Goal: Communication & Community: Answer question/provide support

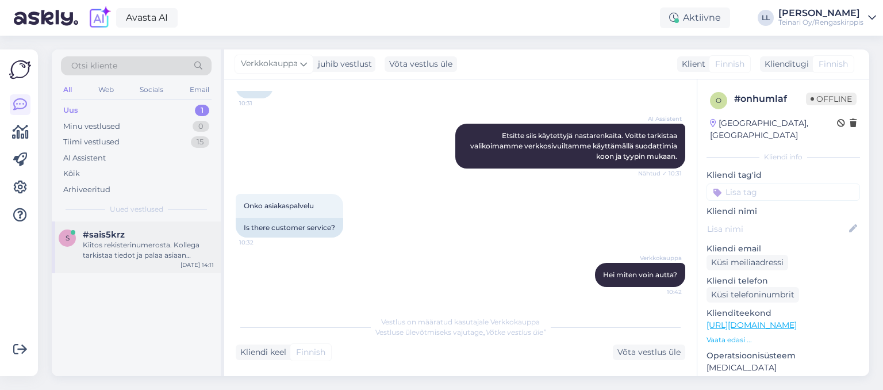
click at [143, 248] on div "Kiitos rekisterinumerosta. Kollega tarkistaa tiedot ja palaa asiaan mahdollisim…" at bounding box center [148, 250] width 131 height 21
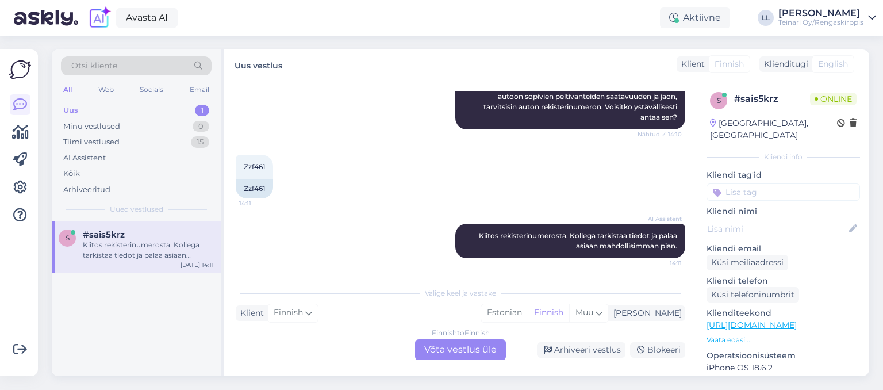
scroll to position [168, 0]
click at [346, 202] on div "Zzf461 14:11 Zzf461" at bounding box center [461, 176] width 450 height 69
click at [665, 312] on div "[PERSON_NAME]" at bounding box center [645, 313] width 73 height 12
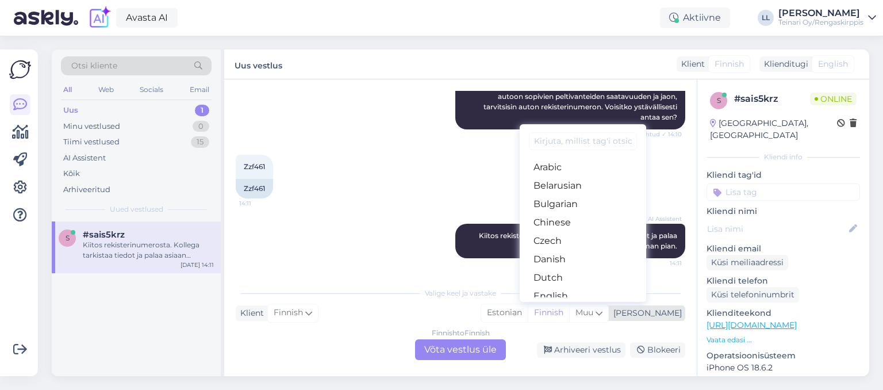
click at [665, 312] on div "[PERSON_NAME]" at bounding box center [645, 313] width 73 height 12
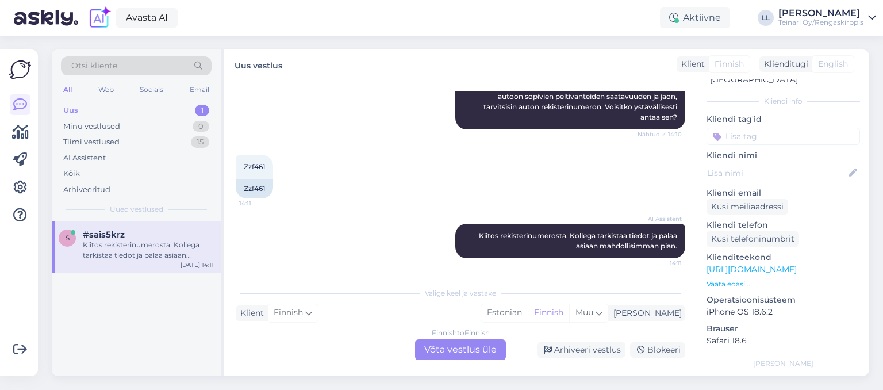
scroll to position [0, 0]
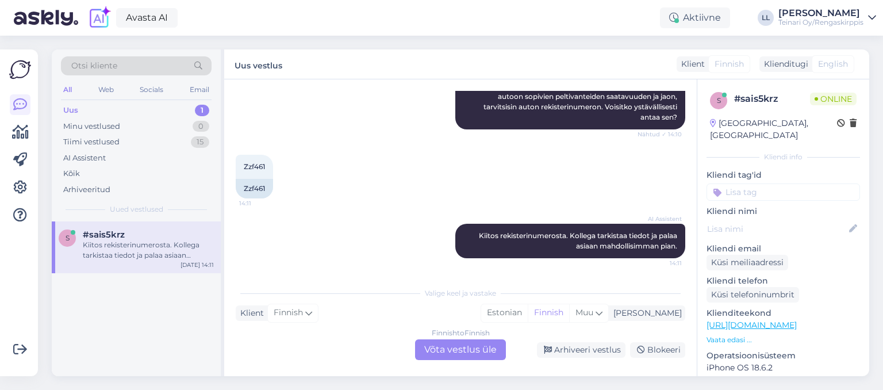
click at [643, 164] on div "Zzf461 14:11 Zzf461" at bounding box center [461, 176] width 450 height 69
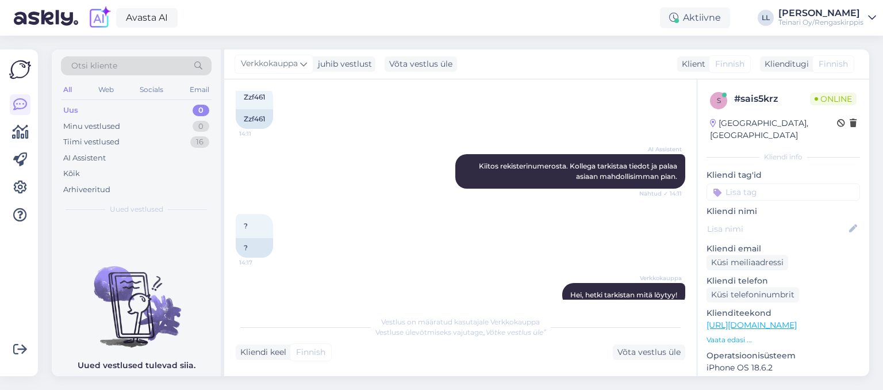
scroll to position [257, 0]
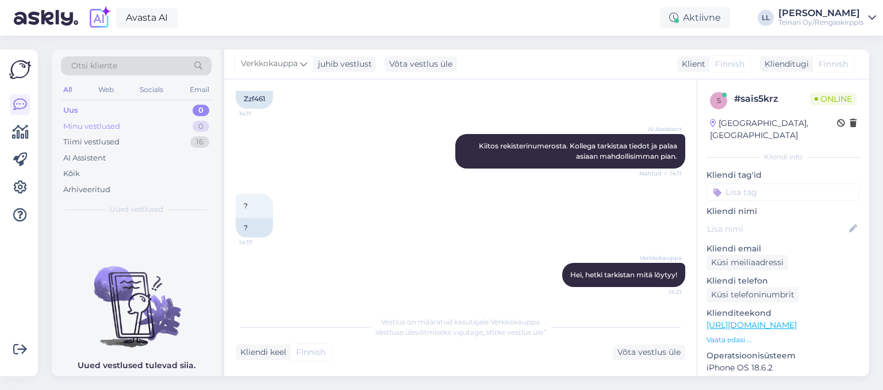
click at [105, 123] on div "Minu vestlused" at bounding box center [91, 127] width 57 height 12
click at [104, 137] on div "Tiimi vestlused" at bounding box center [91, 142] width 56 height 12
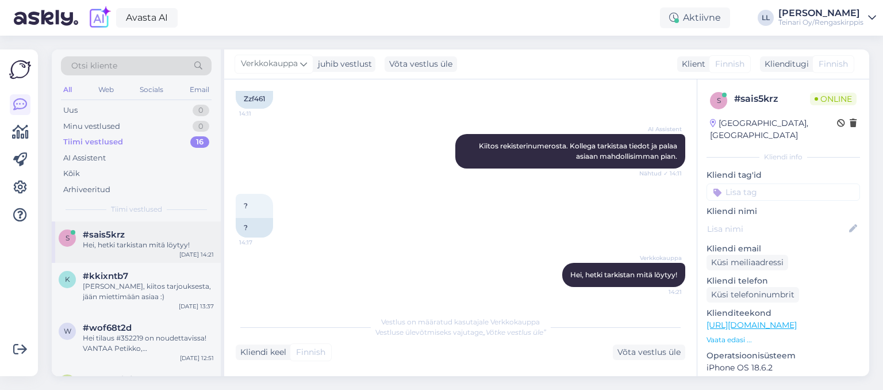
click at [137, 240] on div "Hei, hetki tarkistan mitä löytyy!" at bounding box center [148, 245] width 131 height 10
click at [425, 288] on div "Verkkokauppa Hei, hetki tarkistan mitä löytyy! 14:21" at bounding box center [461, 274] width 450 height 49
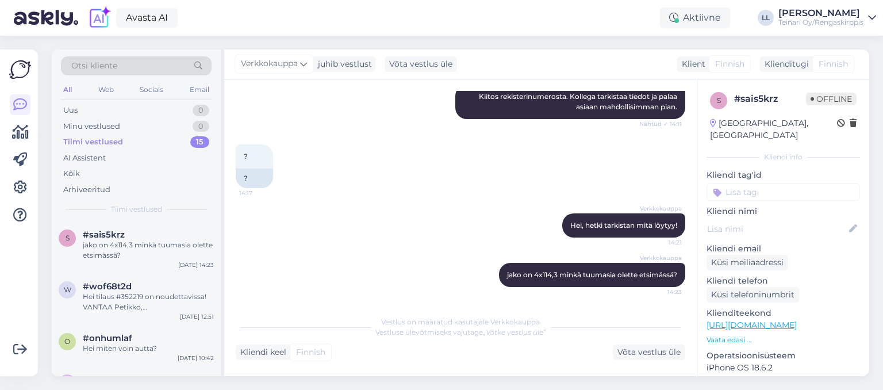
click at [420, 225] on div "Verkkokauppa Hei, hetki tarkistan mitä löytyy! 14:21" at bounding box center [461, 225] width 450 height 49
click at [150, 255] on div "jako on 4x114,3 minkä tuumasia olette etsimässä?" at bounding box center [148, 250] width 131 height 21
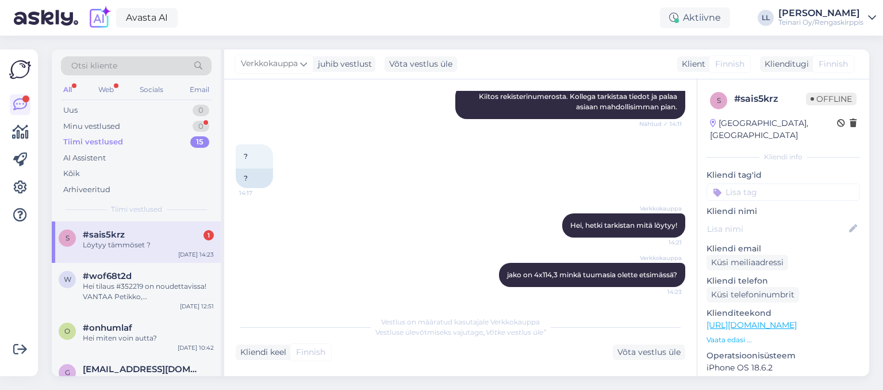
scroll to position [356, 0]
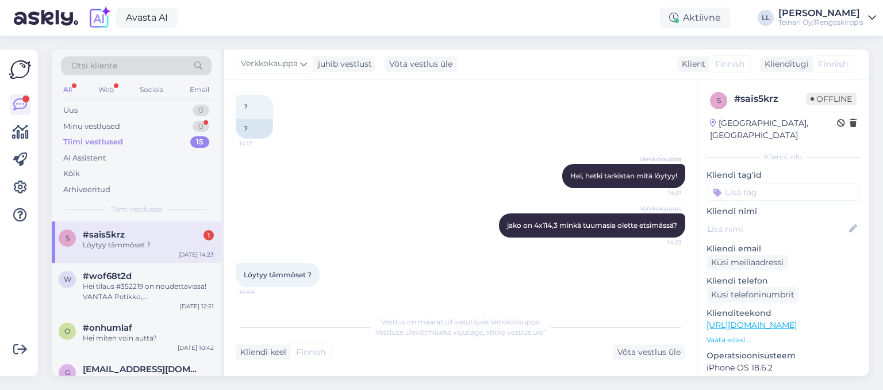
click at [427, 243] on div "Verkkokauppa jako on 4x114,3 minkä tuumasia olette etsimässä? 14:23" at bounding box center [461, 225] width 450 height 49
click at [99, 108] on div "Uus 0" at bounding box center [136, 110] width 151 height 16
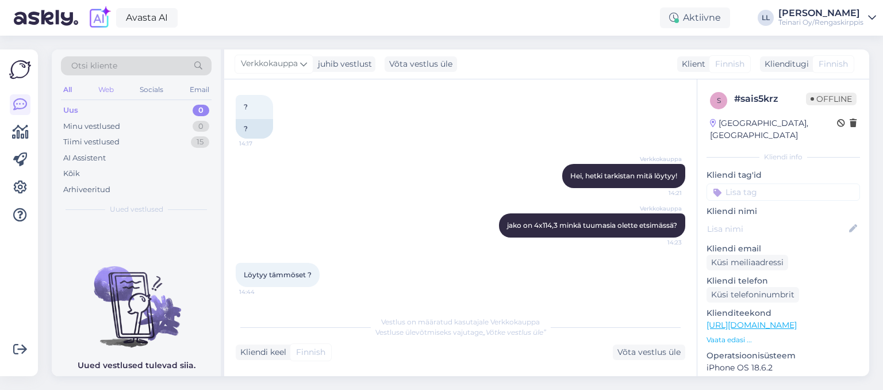
click at [106, 91] on div "Web" at bounding box center [106, 89] width 20 height 15
click at [63, 91] on div "All" at bounding box center [67, 89] width 13 height 15
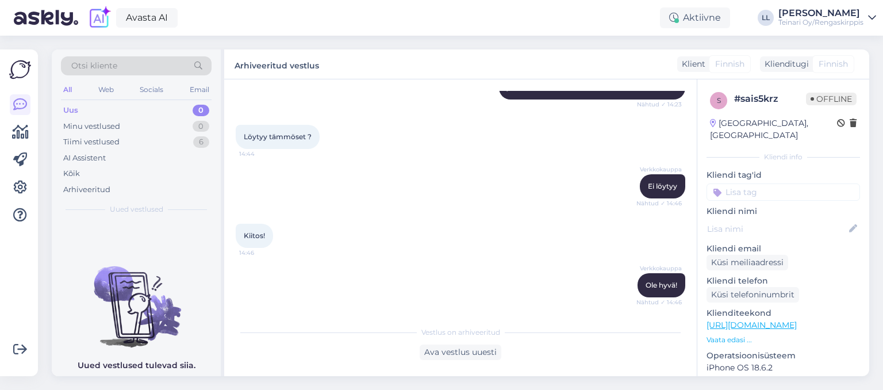
scroll to position [495, 0]
click at [18, 183] on icon at bounding box center [20, 188] width 14 height 14
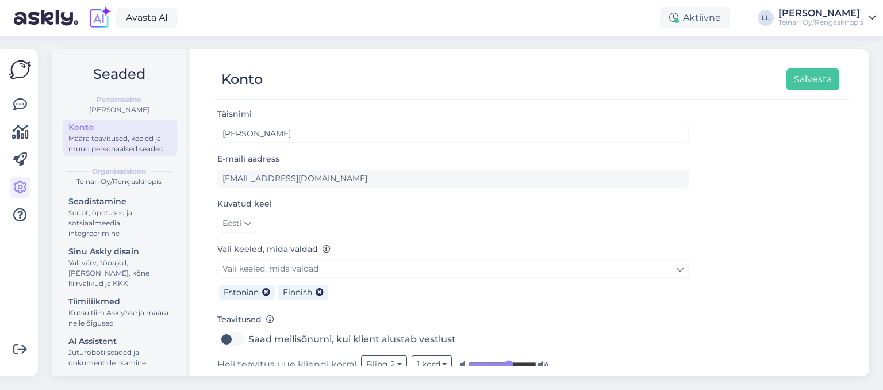
scroll to position [91, 0]
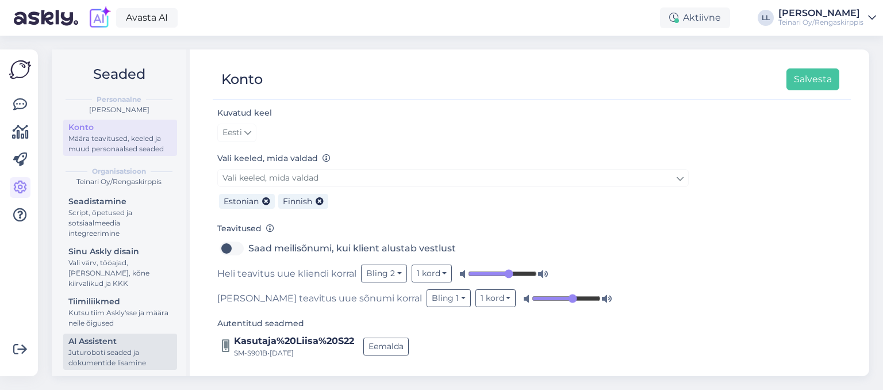
click at [108, 348] on div "Juturoboti seaded ja dokumentide lisamine" at bounding box center [120, 357] width 104 height 21
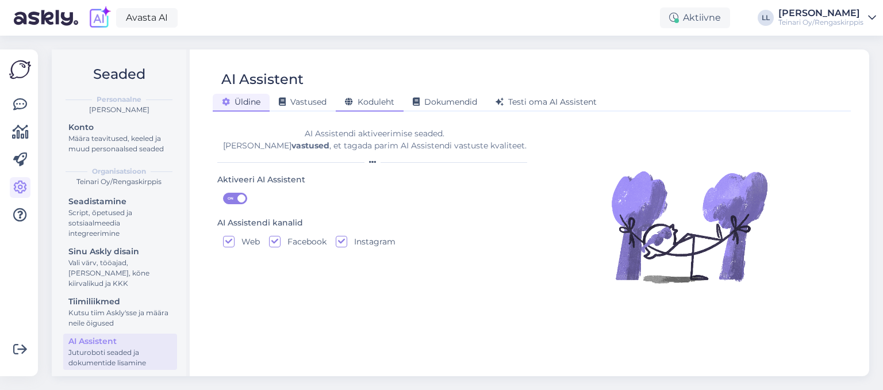
click at [355, 104] on span "Koduleht" at bounding box center [369, 102] width 49 height 10
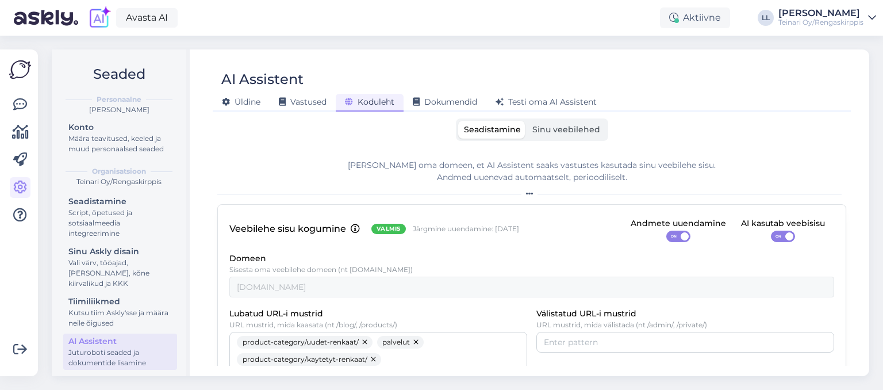
click at [559, 133] on span "Sinu veebilehed" at bounding box center [567, 129] width 68 height 10
click at [527, 121] on input "Sinu veebilehed" at bounding box center [527, 121] width 0 height 0
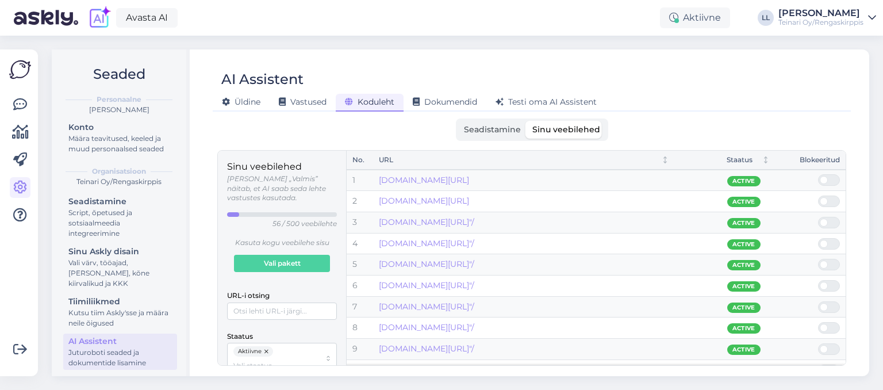
click at [507, 128] on span "Seadistamine" at bounding box center [492, 129] width 57 height 10
click at [458, 121] on input "Seadistamine" at bounding box center [458, 121] width 0 height 0
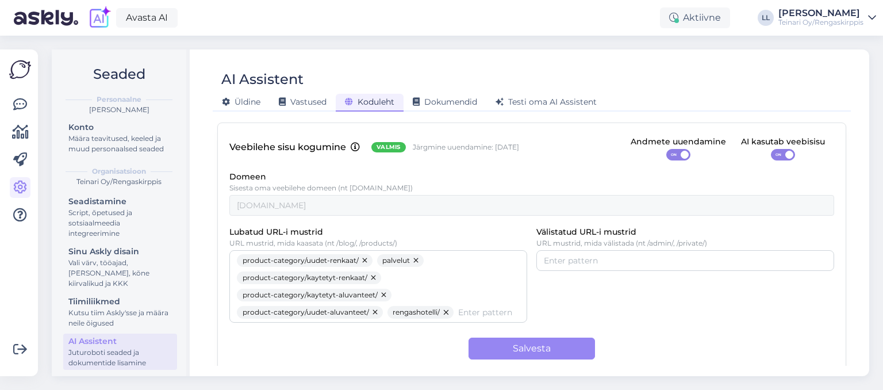
click at [433, 150] on p "Järgmine uuendamine: [DATE]" at bounding box center [466, 148] width 106 height 10
click at [363, 99] on span "Koduleht" at bounding box center [369, 102] width 49 height 10
click at [307, 107] on span "Vastused" at bounding box center [303, 102] width 48 height 10
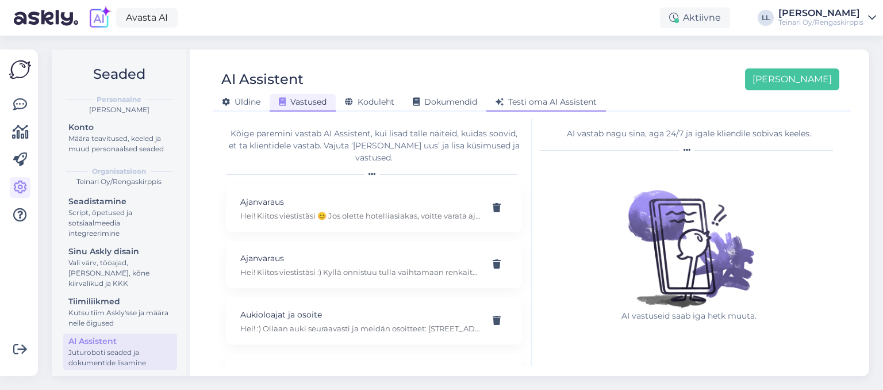
click at [580, 95] on div "Testi oma AI Assistent" at bounding box center [547, 103] width 120 height 18
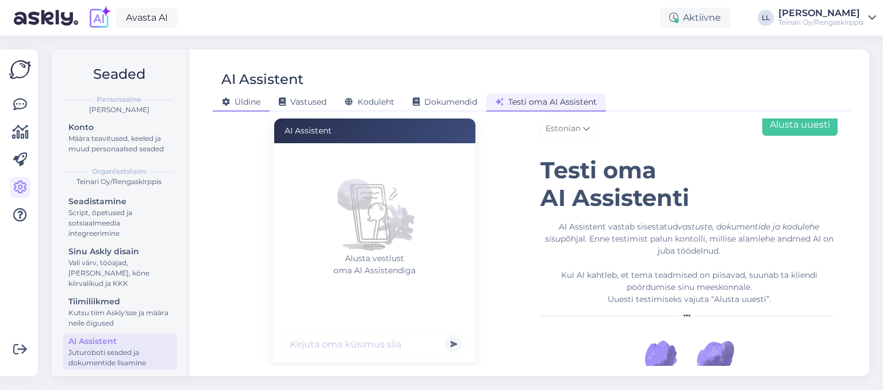
click at [229, 100] on icon at bounding box center [226, 102] width 8 height 8
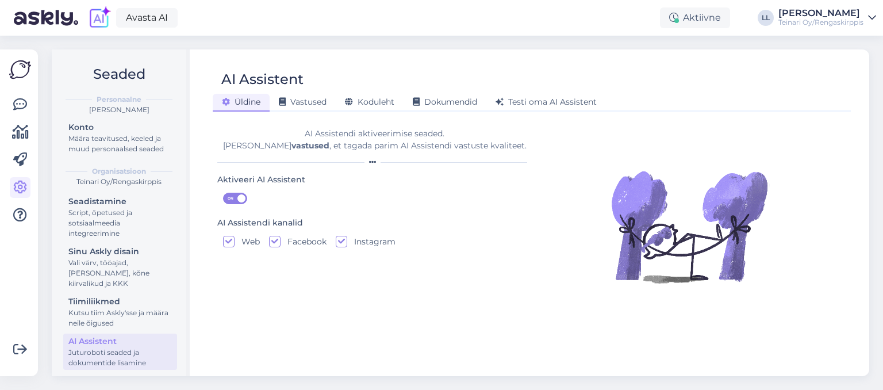
scroll to position [0, 0]
click at [311, 101] on span "Vastused" at bounding box center [303, 102] width 48 height 10
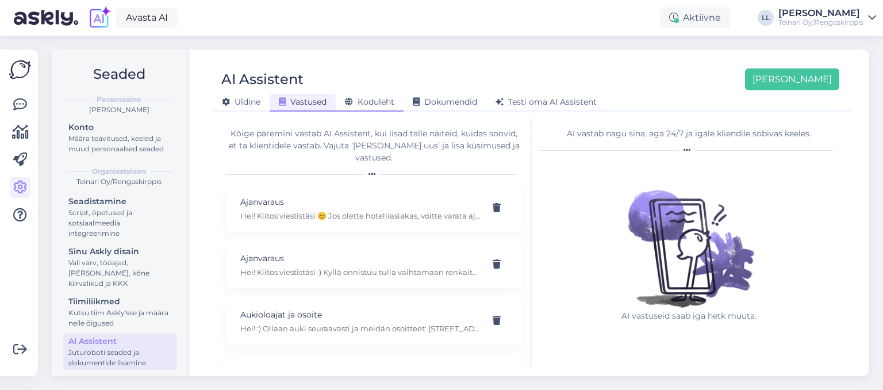
click at [357, 100] on span "Koduleht" at bounding box center [369, 102] width 49 height 10
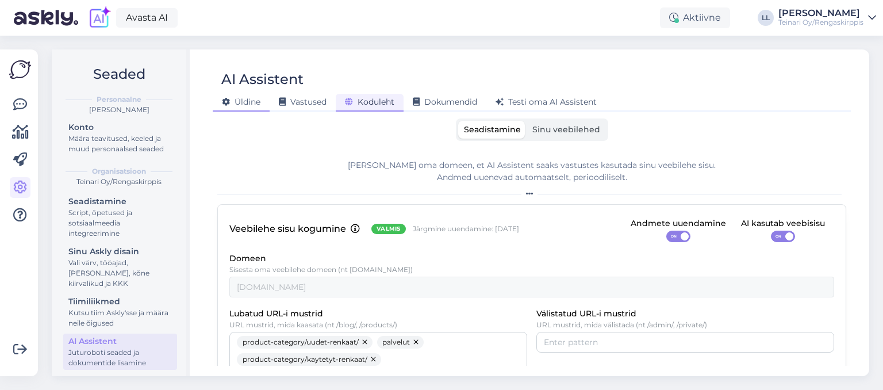
click at [238, 101] on span "Üldine" at bounding box center [241, 102] width 39 height 10
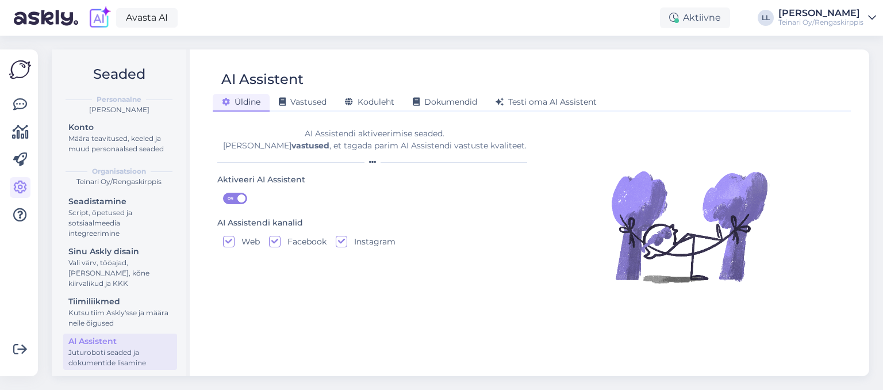
click at [24, 75] on img at bounding box center [20, 70] width 22 height 22
click at [23, 98] on icon at bounding box center [20, 105] width 14 height 14
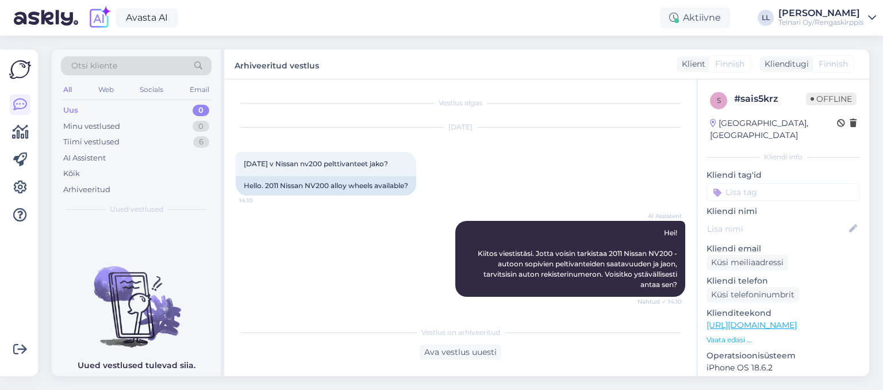
scroll to position [465, 0]
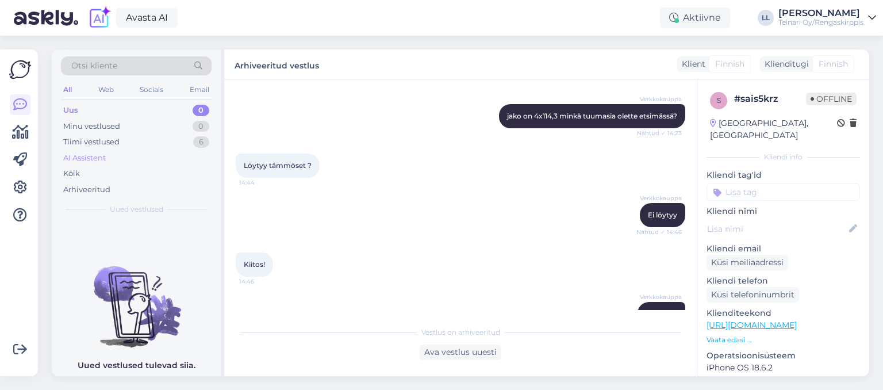
click at [94, 156] on div "AI Assistent" at bounding box center [84, 158] width 43 height 12
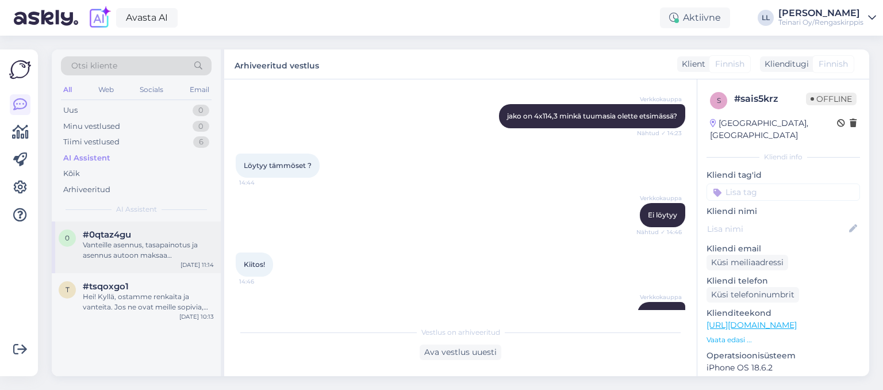
click at [114, 243] on div "Vanteille asennus, tasapainotus ja asennus autoon maksaa henkilöautolle 12"-16"…" at bounding box center [148, 250] width 131 height 21
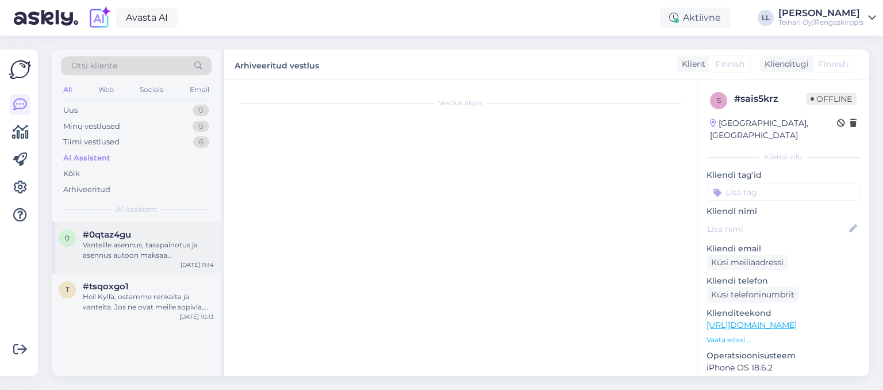
scroll to position [423, 0]
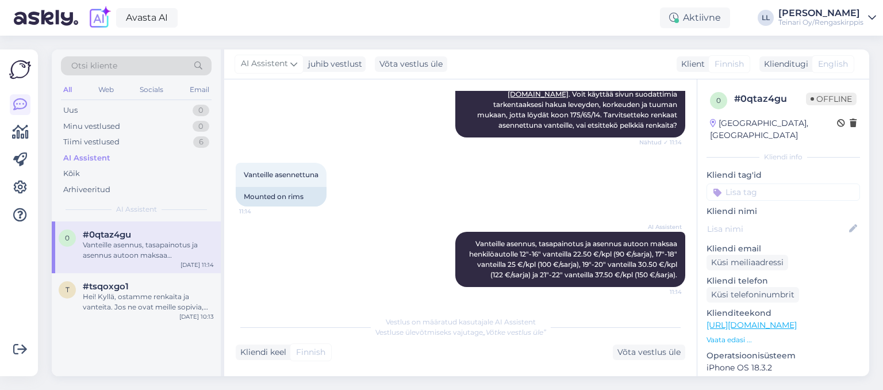
click at [358, 219] on div "Vanteille asennettuna 11:14 Mounted on rims" at bounding box center [461, 184] width 450 height 69
click at [16, 194] on icon at bounding box center [20, 188] width 14 height 14
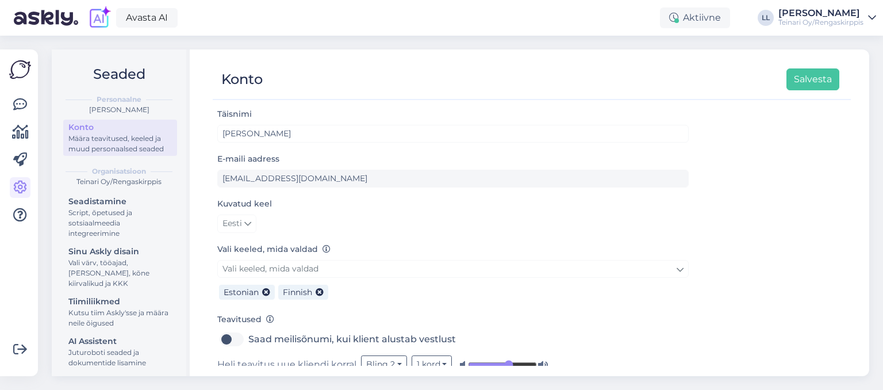
click at [103, 332] on div "Seadistamine Script, õpetused ja sotsiaalmeedia integreerimine Sinu Askly disai…" at bounding box center [120, 328] width 114 height 269
click at [104, 341] on div "AI Assistent" at bounding box center [120, 341] width 104 height 12
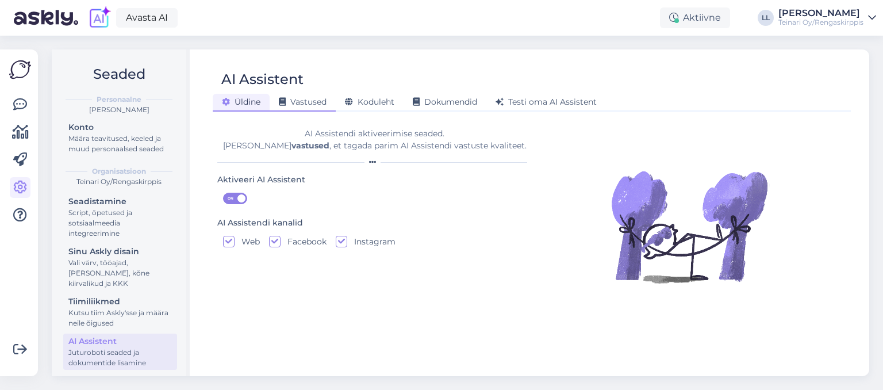
click at [316, 104] on span "Vastused" at bounding box center [303, 102] width 48 height 10
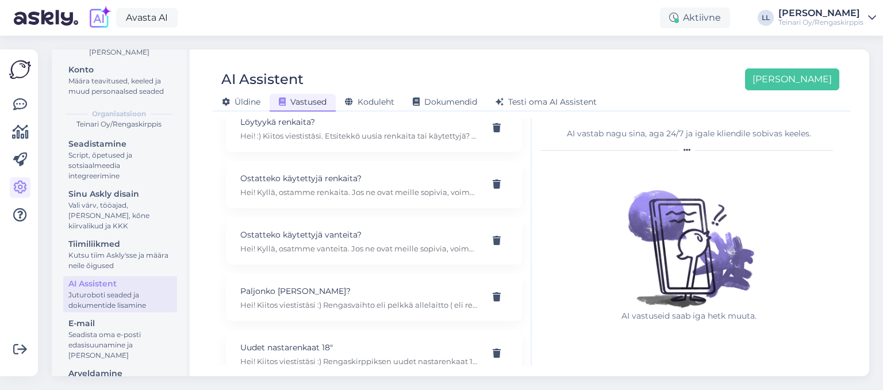
scroll to position [311, 0]
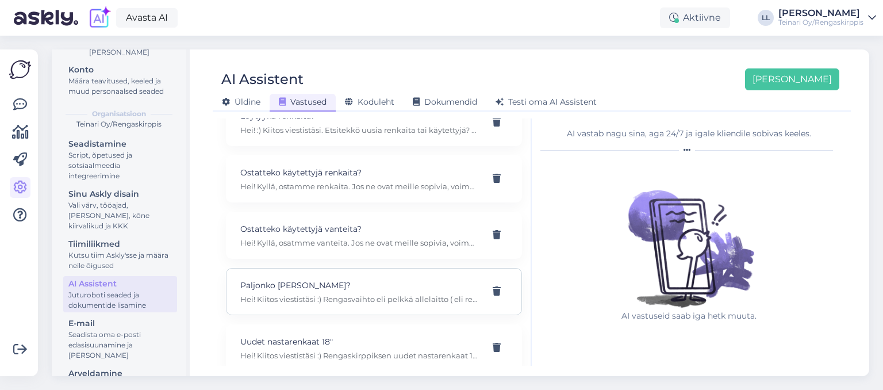
click at [333, 279] on div "Paljonko [PERSON_NAME]? Hei! Kiitos viestistäsi :) Rengasvaihto eli pelkkä alle…" at bounding box center [360, 291] width 240 height 25
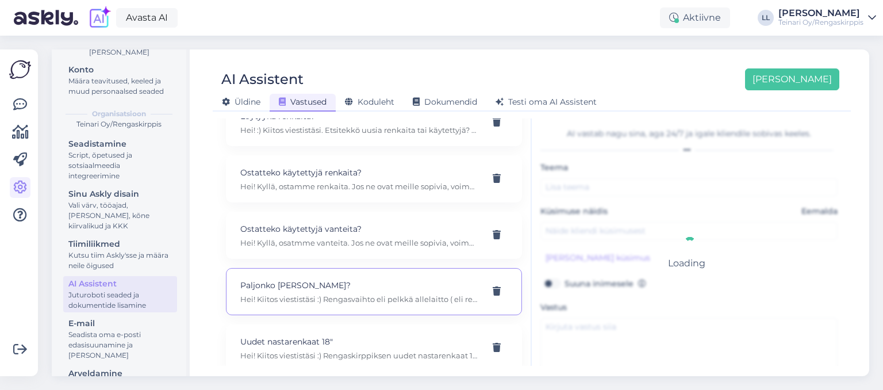
type input "Paljonko [PERSON_NAME]?"
type input "Moikka. Paljonko maksaa rengasvaihto?"
type textarea "Hei! Kiitos viestistäsi :) Rengasvaihto eli pelkkä allelaitto ( eli renkaat ova…"
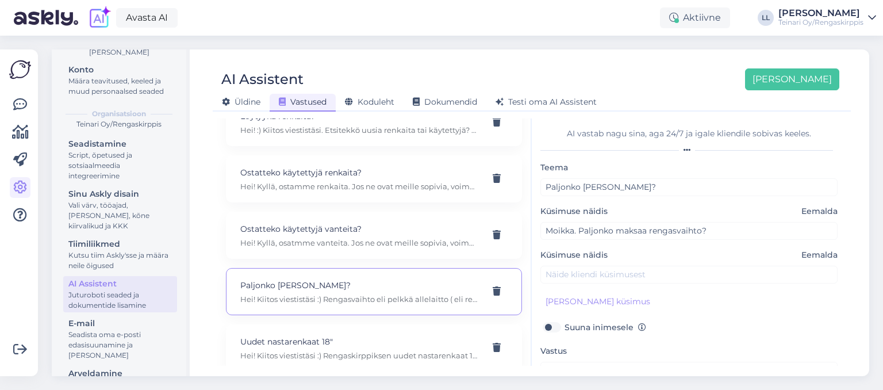
scroll to position [88, 0]
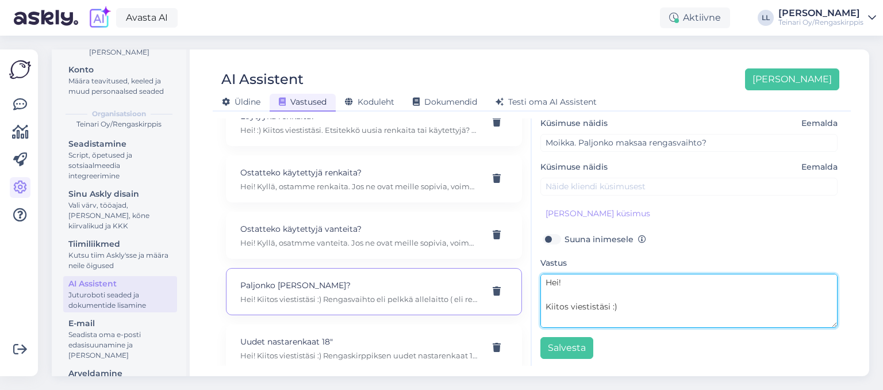
click at [703, 312] on textarea "Hei! Kiitos viestistäsi :) Rengasvaihto eli pelkkä allelaitto ( eli renkaat ova…" at bounding box center [689, 301] width 297 height 54
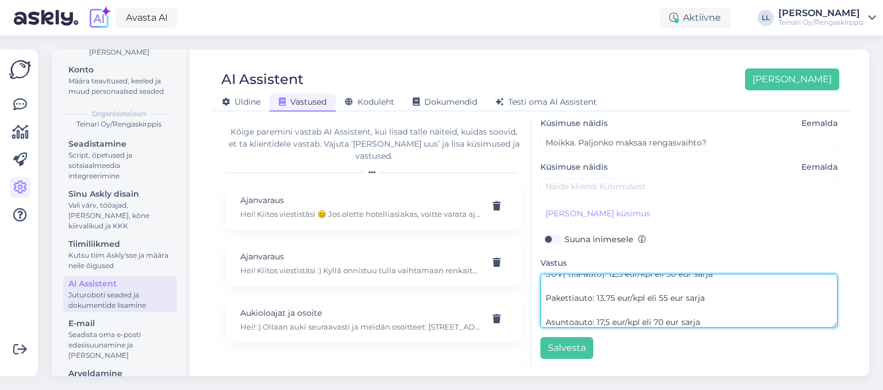
scroll to position [0, 0]
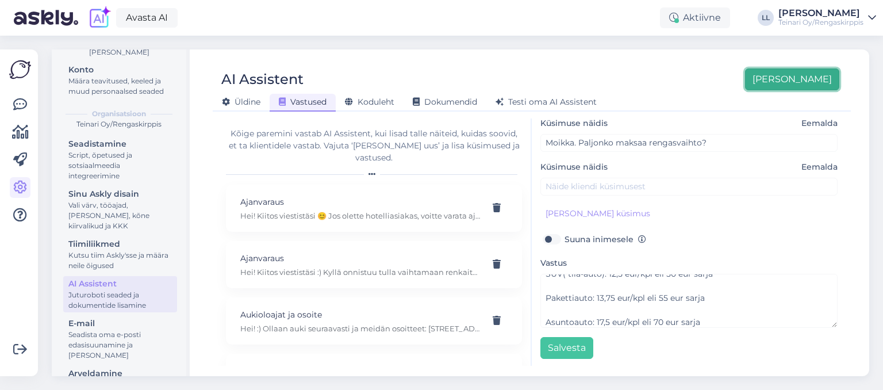
click at [822, 79] on button "[PERSON_NAME]" at bounding box center [792, 79] width 94 height 22
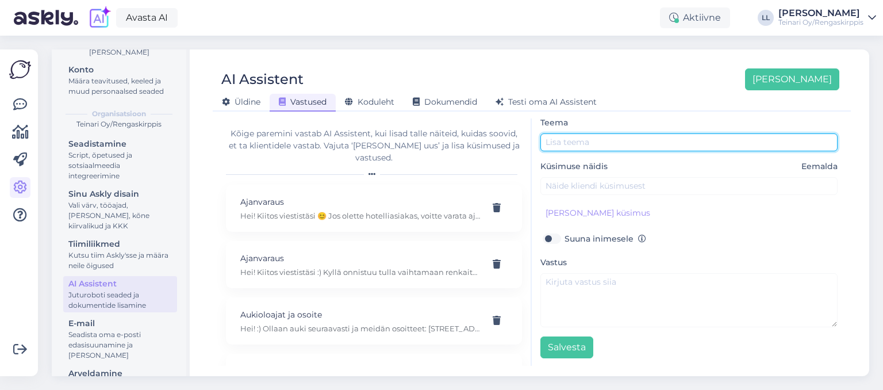
click at [603, 139] on input "text" at bounding box center [689, 142] width 297 height 18
type input "[PERSON_NAME] vanteille"
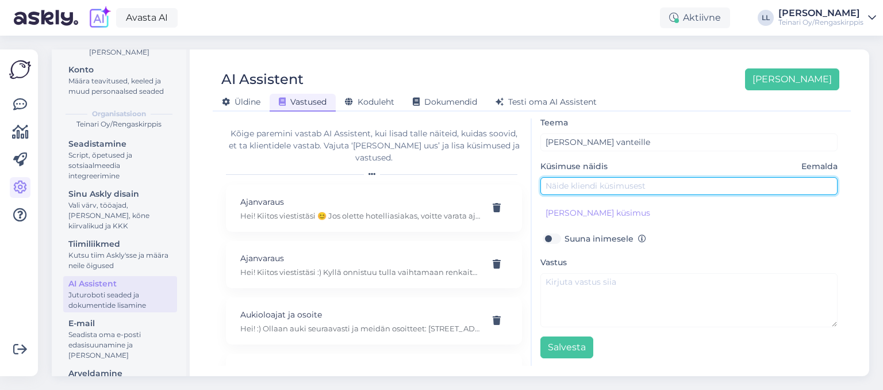
click at [583, 185] on input "text" at bounding box center [689, 186] width 297 height 18
type input "Paljonko maksaa renkaiden asennus vanteille+tasapainotus"
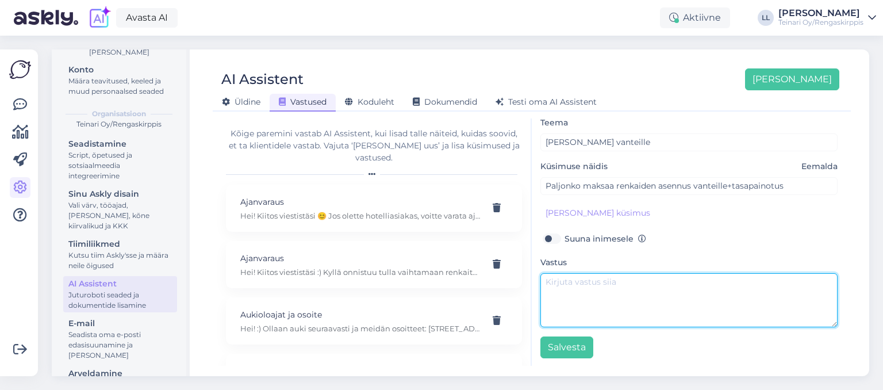
click at [581, 278] on textarea at bounding box center [689, 300] width 297 height 54
paste textarea "Vanteille asennus, tasapainotus ja asennus autoon:"
click at [683, 321] on textarea "Hei! Kiitos viestistäsi. Vanteille asennus, tasapainotus ja asennus autoon:" at bounding box center [689, 300] width 297 height 54
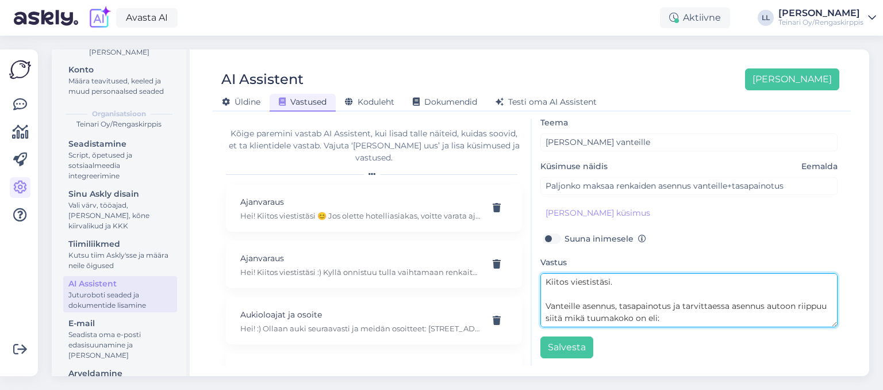
scroll to position [46, 0]
paste textarea "Henkilöauto 12“-16“ 22.50.- eur/kpl eli 90.- eur/sarja"
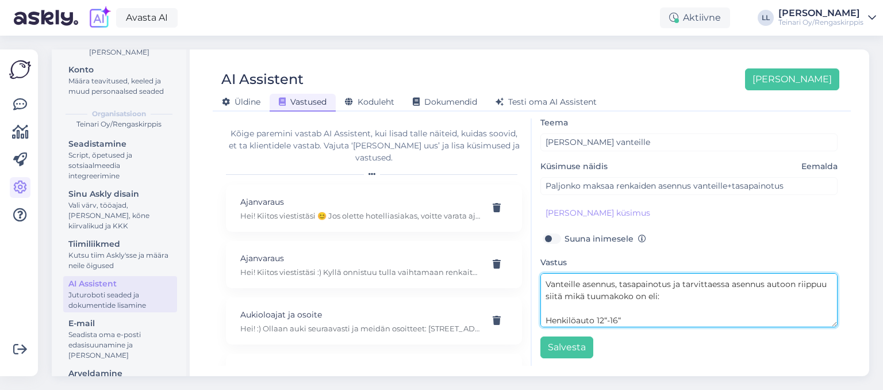
scroll to position [69, 0]
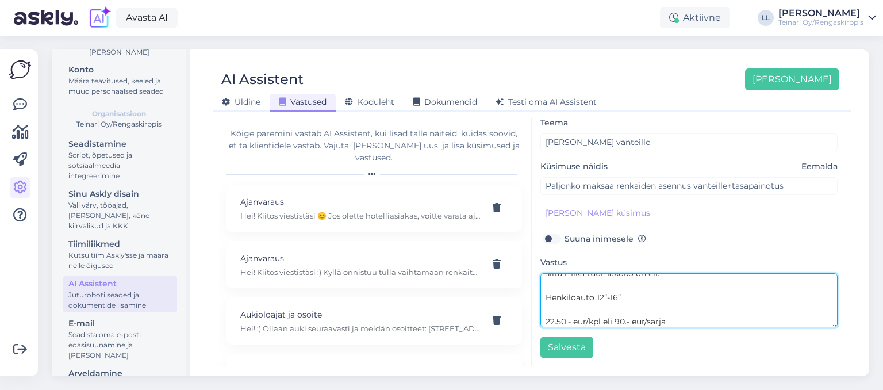
click at [548, 320] on textarea "Hei! Kiitos viestistäsi. Vanteille asennus, tasapainotus ja tarvittaessa asennu…" at bounding box center [689, 300] width 297 height 54
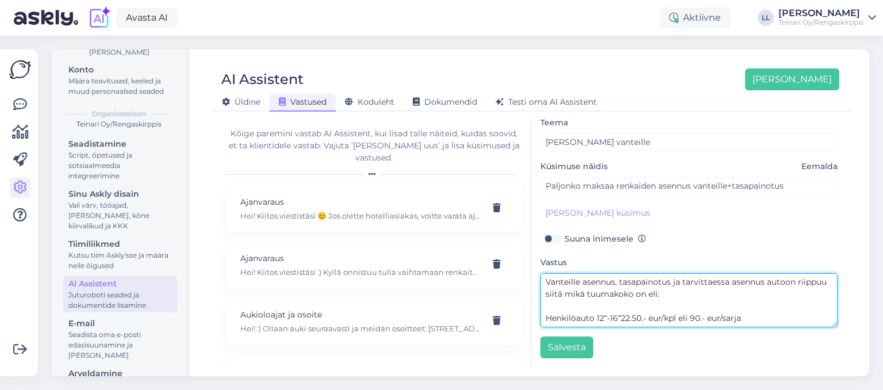
scroll to position [48, 0]
click at [767, 322] on textarea "Hei! Kiitos viestistäsi. Vanteille asennus, tasapainotus ja tarvittaessa asennu…" at bounding box center [689, 300] width 297 height 54
paste textarea "Henkilöauto 12“-16“ 22.50.- eur/kpl eli 90.- eur/sarja"
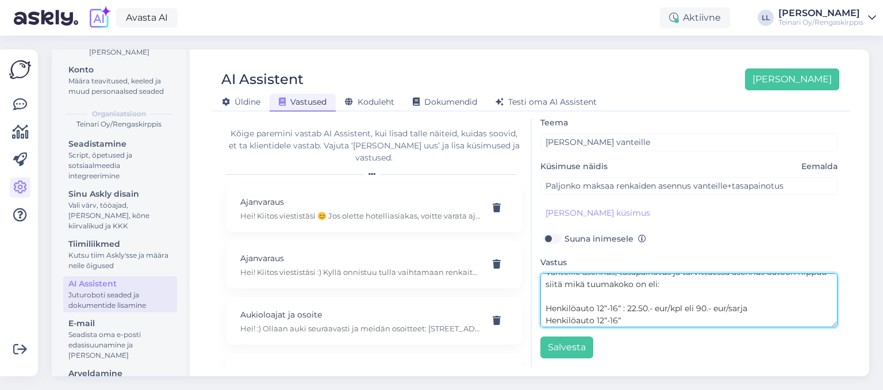
scroll to position [81, 0]
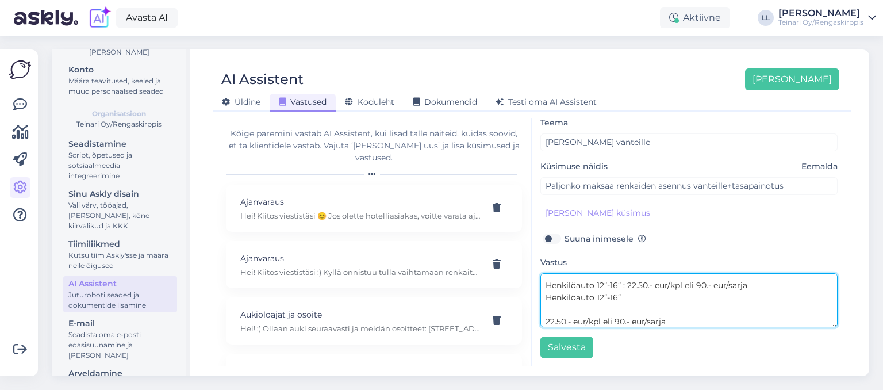
click at [548, 320] on textarea "Hei! Kiitos viestistäsi. Vanteille asennus, tasapainotus ja tarvittaessa asennu…" at bounding box center [689, 300] width 297 height 54
drag, startPoint x: 679, startPoint y: 320, endPoint x: 546, endPoint y: 308, distance: 134.0
click at [546, 308] on textarea "Hei! Kiitos viestistäsi. Vanteille asennus, tasapainotus ja tarvittaessa asennu…" at bounding box center [689, 300] width 297 height 54
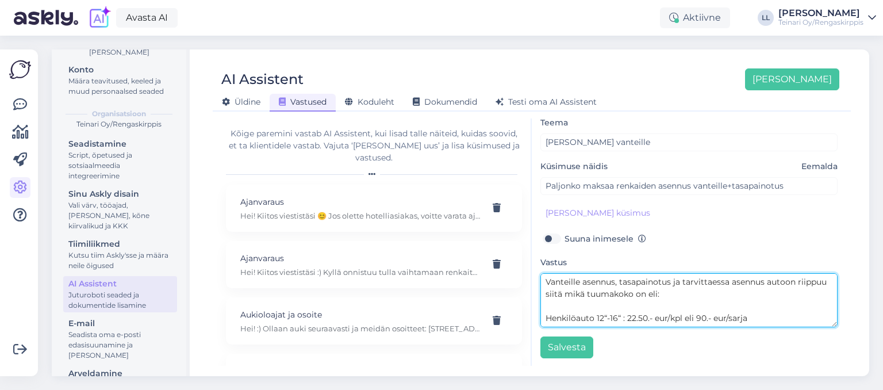
paste textarea "Henkilöauto 17“-18“ 25.- eur/kpl eli 100.- eur/sarja"
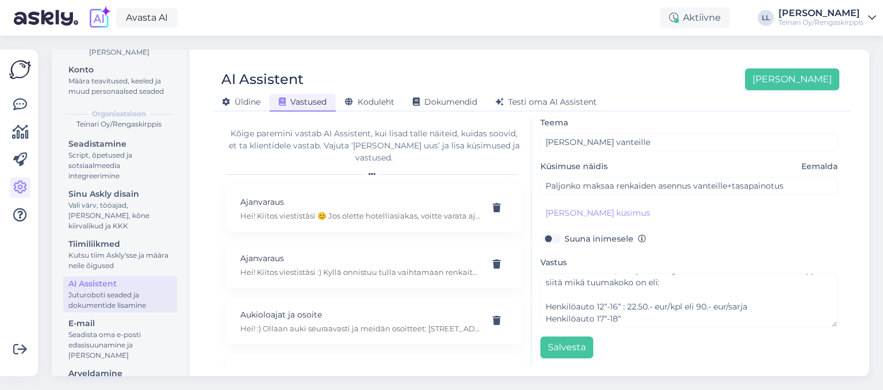
click at [541, 261] on label "Vastus" at bounding box center [556, 263] width 31 height 12
click at [770, 270] on div "Vastus Hei! Kiitos viestistäsi. Vanteille asennus, tasapainotus ja tarvittaessa…" at bounding box center [689, 291] width 297 height 72
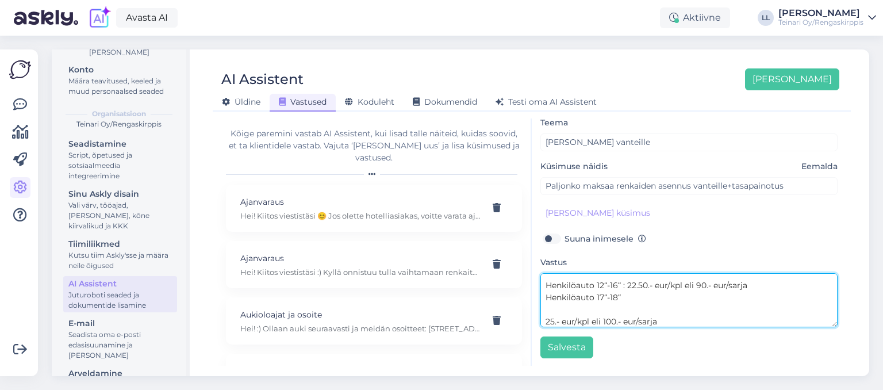
click at [546, 321] on textarea "Hei! Kiitos viestistäsi. Vanteille asennus, tasapainotus ja tarvittaessa asennu…" at bounding box center [689, 300] width 297 height 54
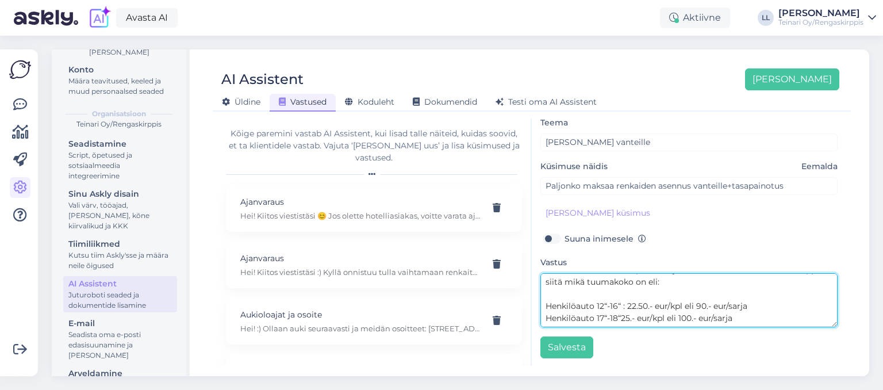
scroll to position [60, 0]
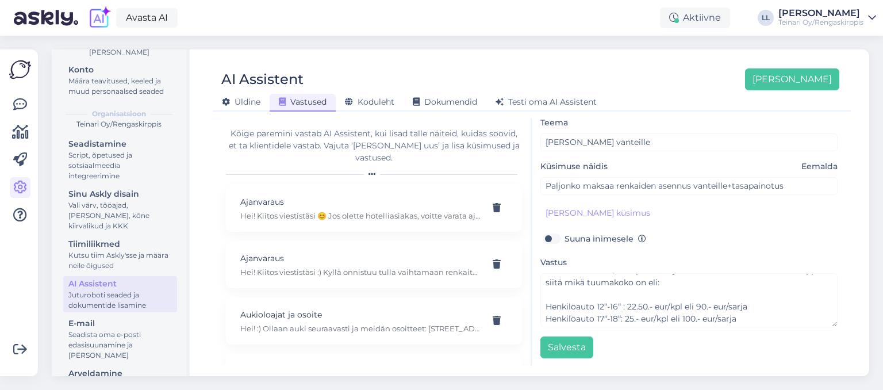
click at [751, 326] on div "[PERSON_NAME] vanteille Küsimuse näidis Eemalda Paljonko maksaa renkaiden asenn…" at bounding box center [689, 237] width 297 height 243
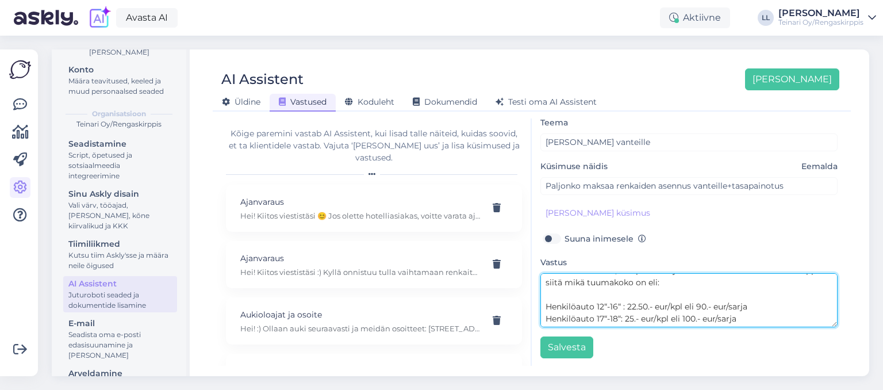
click at [747, 316] on textarea "Hei! Kiitos viestistäsi. Vanteille asennus, tasapainotus ja tarvittaessa asennu…" at bounding box center [689, 300] width 297 height 54
paste textarea "Henkilöauto 19“-20“ 30.50.- eur/kpl eli 122.- eur/sarja"
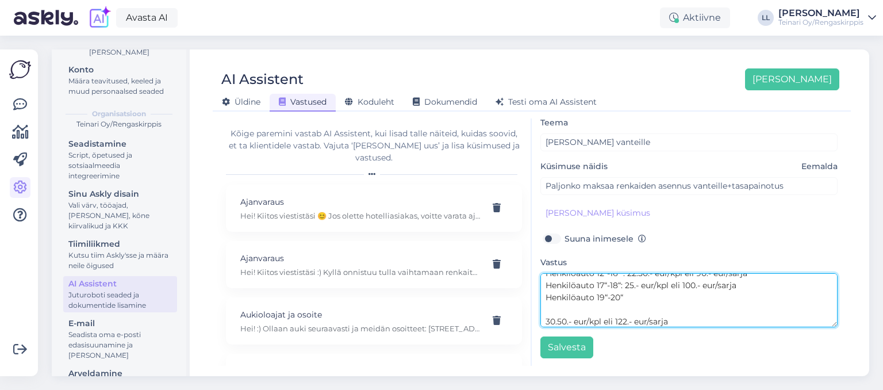
click at [546, 321] on textarea "Hei! Kiitos viestistäsi. Vanteille asennus, tasapainotus ja tarvittaessa asennu…" at bounding box center [689, 300] width 297 height 54
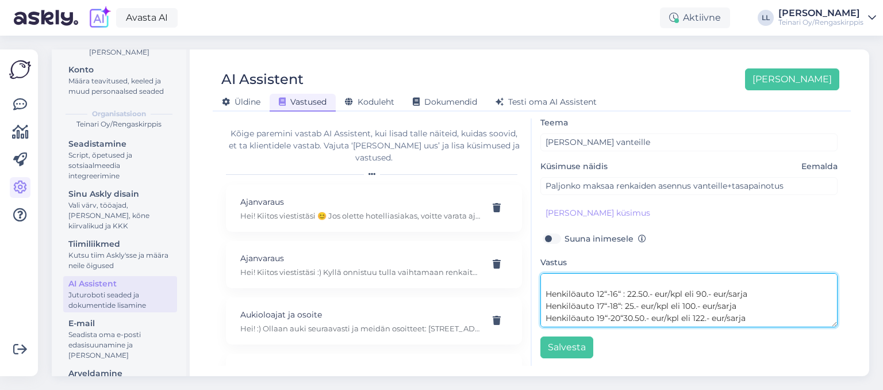
scroll to position [72, 0]
click at [780, 316] on textarea "Hei! Kiitos viestistäsi. Vanteille asennus, tasapainotus ja tarvittaessa asennu…" at bounding box center [689, 300] width 297 height 54
paste textarea "Henkilöauto 21“-22“ 37.50.- eur/kpl eli 150.- eur/sarja"
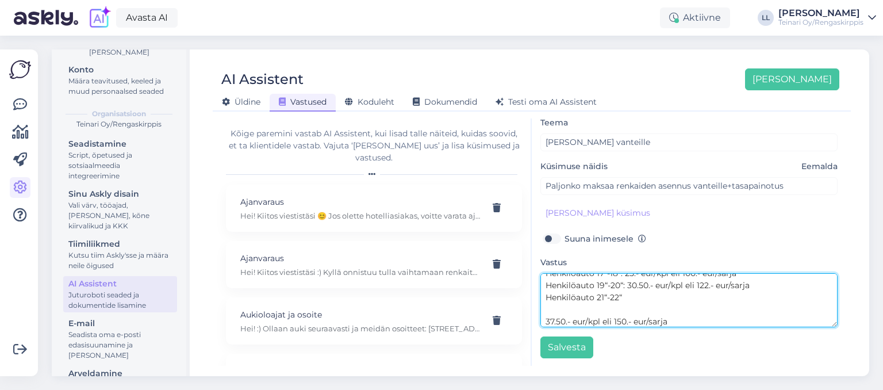
click at [548, 319] on textarea "Hei! Kiitos viestistäsi. Vanteille asennus, tasapainotus ja tarvittaessa asennu…" at bounding box center [689, 300] width 297 height 54
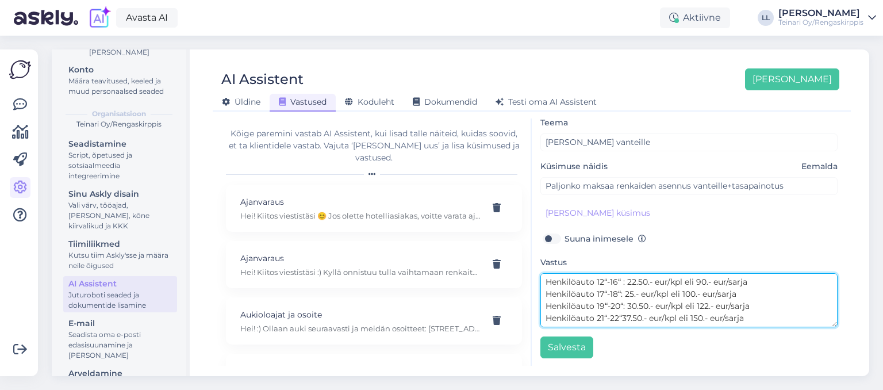
scroll to position [84, 0]
click at [761, 316] on textarea "Hei! Kiitos viestistäsi. Vanteille asennus, tasapainotus ja tarvittaessa asennu…" at bounding box center [689, 300] width 297 height 54
paste textarea "Maasturi, C-renkaat 25.- eur/kpl eli 100.- eur/sarja"
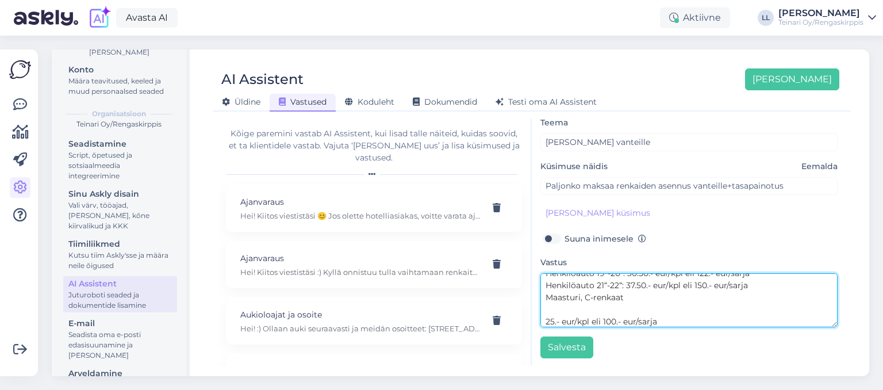
click at [546, 321] on textarea "Hei! Kiitos viestistäsi. Vanteille asennus, tasapainotus ja tarvittaessa asennu…" at bounding box center [689, 300] width 297 height 54
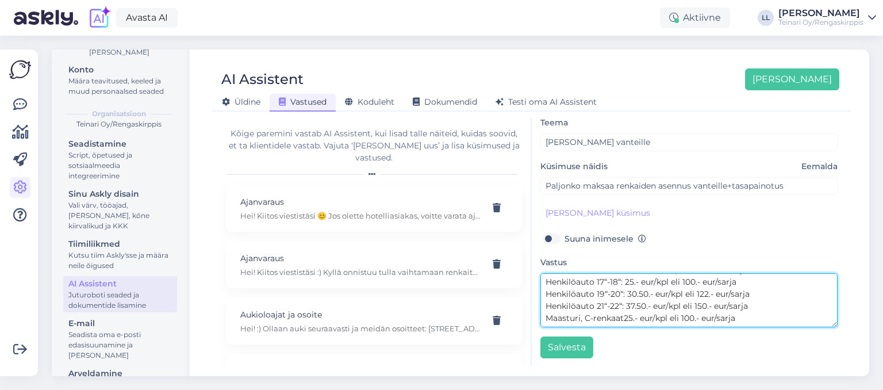
scroll to position [97, 0]
click at [744, 322] on textarea "Hei! Kiitos viestistäsi. Vanteille asennus, tasapainotus ja tarvittaessa asennu…" at bounding box center [689, 300] width 297 height 54
paste textarea "Asuntoauto 30.- eur/kpl eli 120.- eur/sarja"
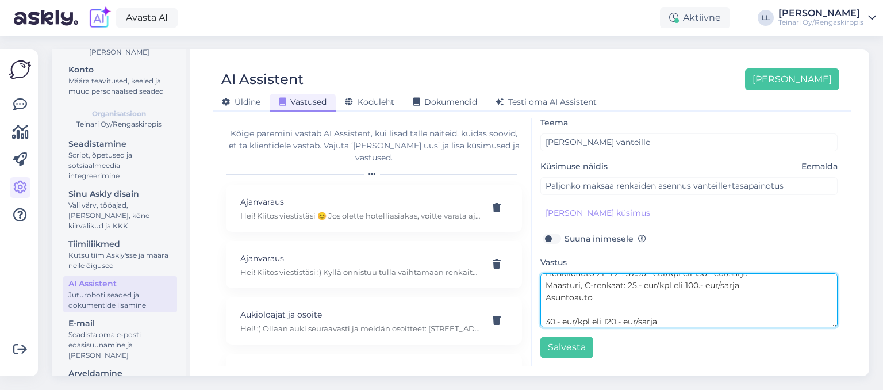
click at [546, 322] on textarea "Hei! Kiitos viestistäsi. Vanteille asennus, tasapainotus ja tarvittaessa asennu…" at bounding box center [689, 300] width 297 height 54
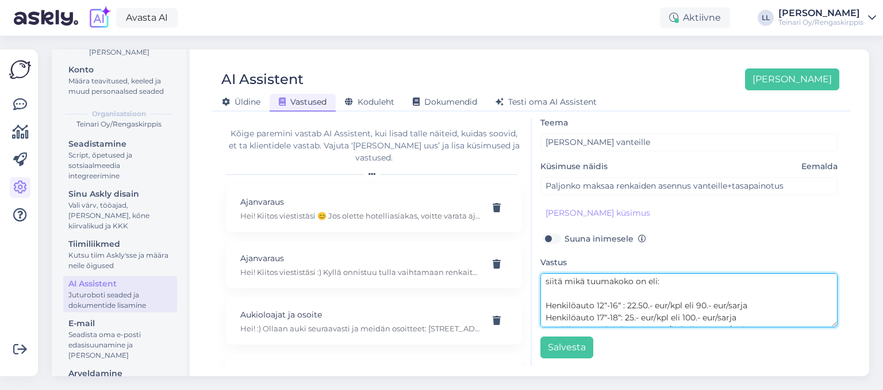
scroll to position [0, 0]
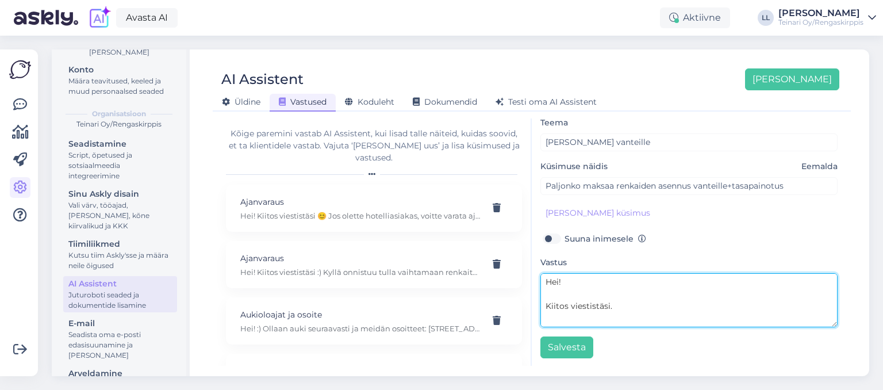
drag, startPoint x: 724, startPoint y: 316, endPoint x: 479, endPoint y: 236, distance: 257.9
click at [541, 273] on textarea "Hei! Kiitos viestistäsi. Vanteille asennus, tasapainotus ja tarvittaessa asennu…" at bounding box center [689, 300] width 297 height 54
paste textarea "den asennus, tasapainotus ja tarvittaessa renkaiden asennus autoon riippuvat tu…"
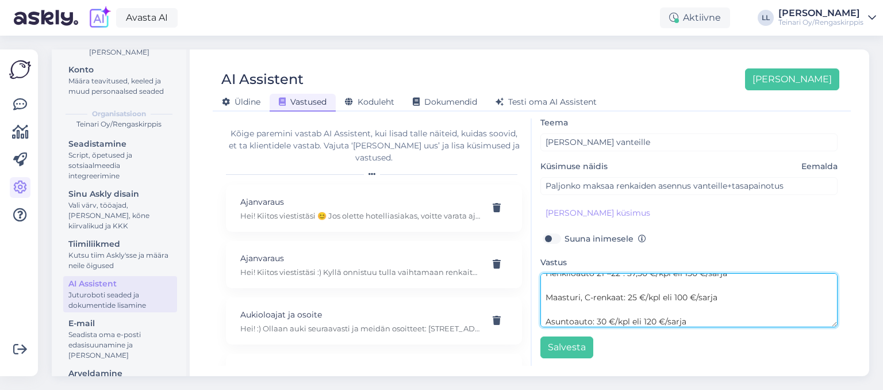
click at [667, 305] on textarea "Hei! Kiitos viestistäsi. Vanteiden asennus, tasapainotus ja tarvittaessa renkai…" at bounding box center [689, 300] width 297 height 54
type textarea "Hei! Kiitos viestistäsi. Vanteiden asennus, tasapainotus ja tarvittaessa renkai…"
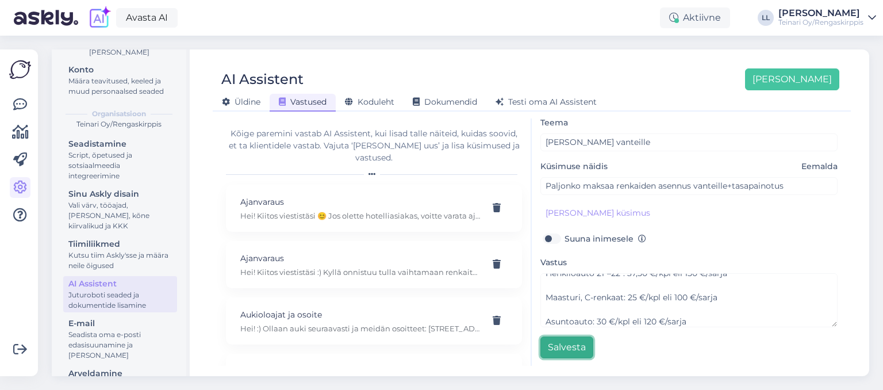
click at [561, 346] on button "Salvesta" at bounding box center [567, 347] width 53 height 22
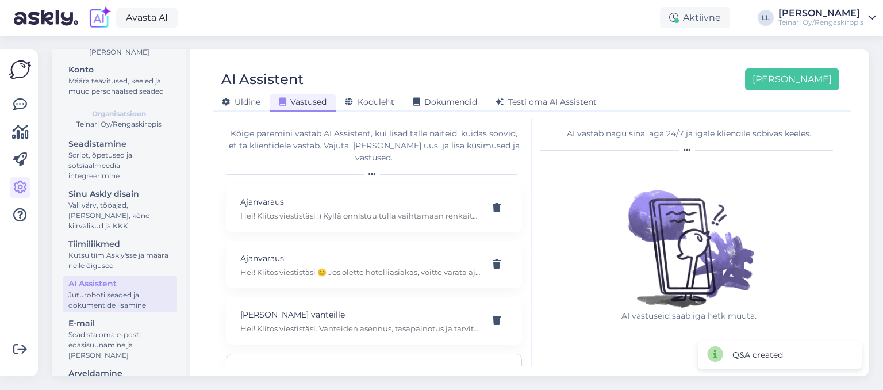
scroll to position [0, 0]
click at [809, 81] on button "[PERSON_NAME]" at bounding box center [792, 79] width 94 height 22
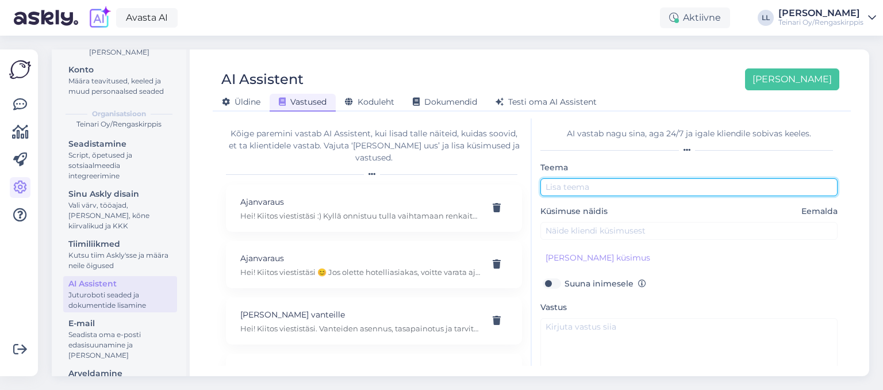
click at [580, 188] on input "text" at bounding box center [689, 187] width 297 height 18
type input "Tasapainotus"
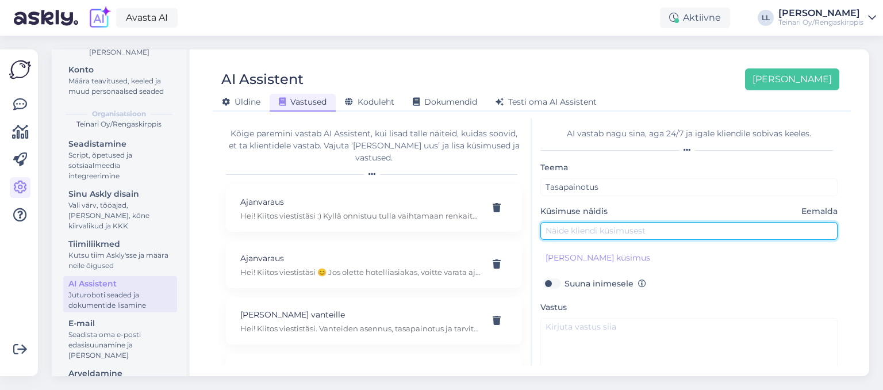
click at [580, 231] on input "text" at bounding box center [689, 231] width 297 height 18
type input "Hei! Tasapainotatte renkaita ja mikä maksaa?"
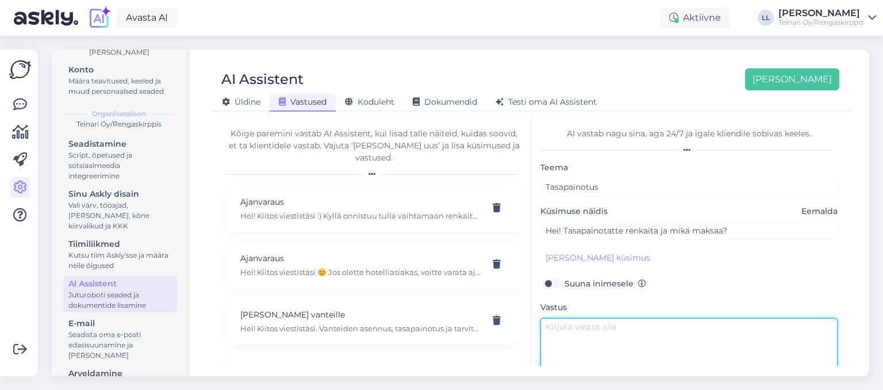
click at [568, 328] on textarea at bounding box center [689, 345] width 297 height 54
paste textarea "Hei! Pelkkä tasapainotus maksaa 8 €/kpl, eli jos tarvitsette vain tasapainotuks…"
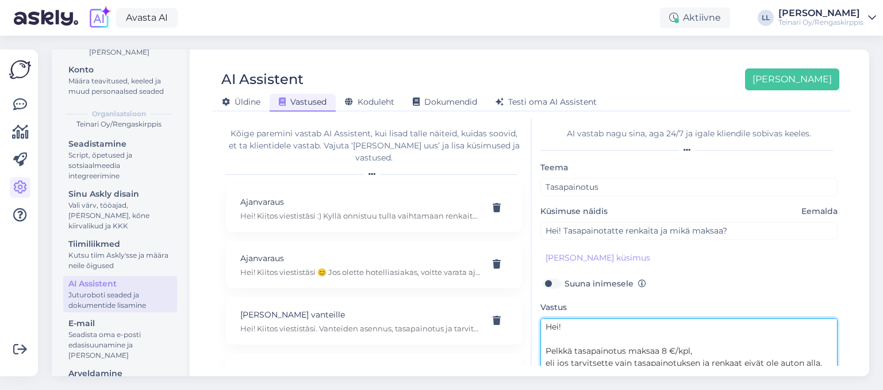
scroll to position [5, 0]
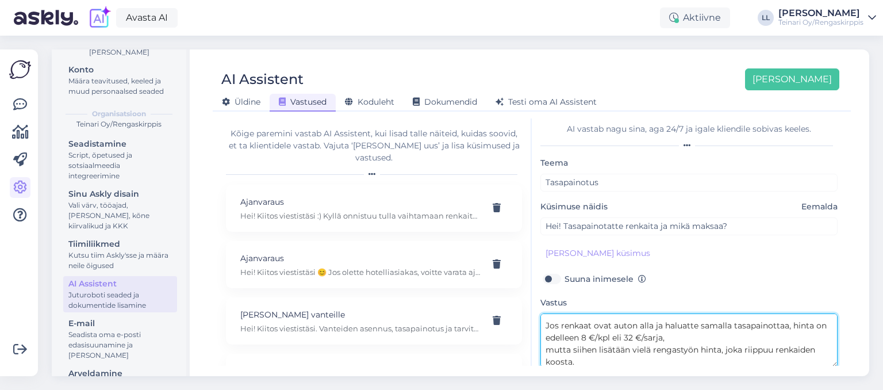
click at [607, 335] on textarea "Hei! Pelkkä tasapainotus maksaa 8 €/kpl, eli jos tarvitsette vain tasapainotuks…" at bounding box center [689, 340] width 297 height 54
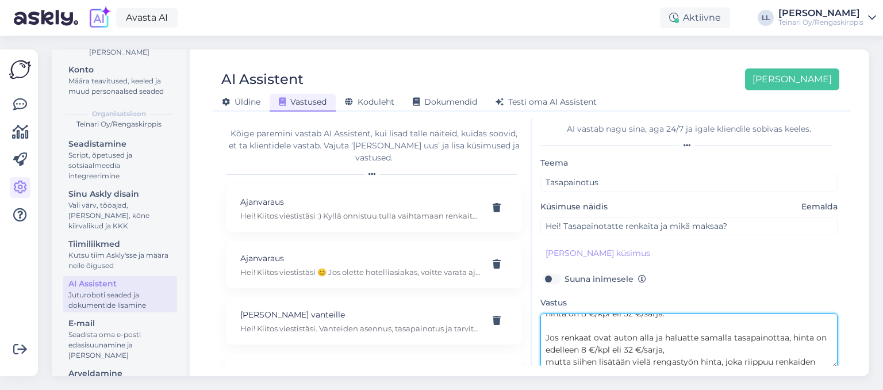
scroll to position [69, 0]
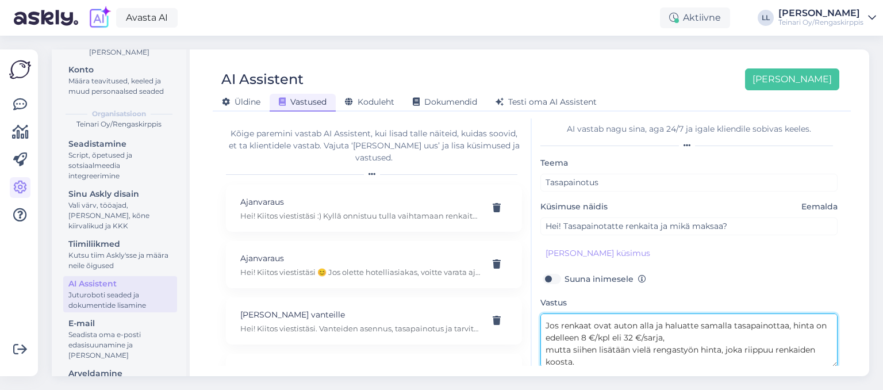
click at [549, 350] on textarea "Hei! Pelkkä tasapainotus maksaa 8 €/kpl, eli jos tarvitsette vain tasapainotuks…" at bounding box center [689, 340] width 297 height 54
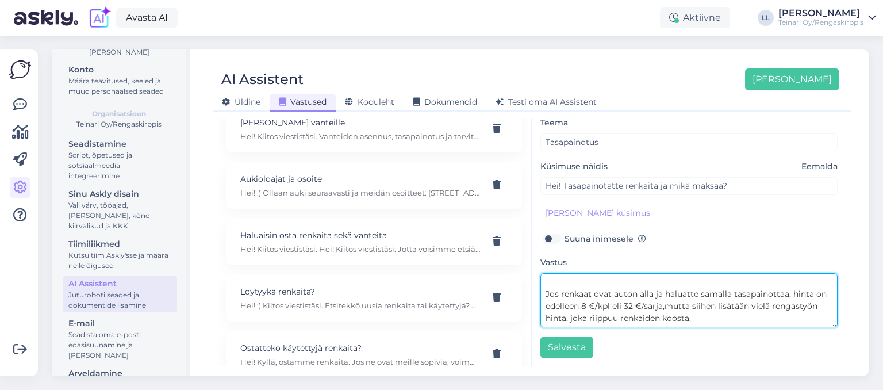
scroll to position [193, 0]
click at [691, 296] on textarea "Hei! Pelkkä tasapainotus maksaa 8 €/kpl, eli jos tarvitsette vain tasapainotuks…" at bounding box center [689, 300] width 297 height 54
click at [697, 295] on textarea "Hei! Pelkkä tasapainotus maksaa 8 €/kpl, eli jos tarvitsette vain tasapainotuks…" at bounding box center [689, 300] width 297 height 54
click at [688, 288] on textarea "Hei! Pelkkä tasapainotus maksaa 8 €/kpl, eli jos tarvitsette vain tasapainotuks…" at bounding box center [689, 300] width 297 height 54
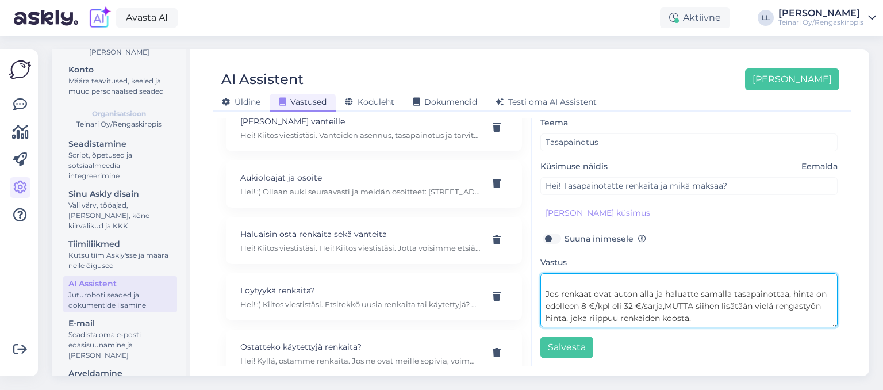
click at [728, 306] on textarea "Hei! Pelkkä tasapainotus maksaa 8 €/kpl, eli jos tarvitsette vain tasapainotuks…" at bounding box center [689, 300] width 297 height 54
click at [586, 285] on textarea "Hei! Pelkkä tasapainotus maksaa 8 €/kpl, eli jos tarvitsette vain tasapainotuks…" at bounding box center [689, 300] width 297 height 54
click at [635, 289] on textarea "Hei! Pelkkä tasapainotus maksaa 8 €/kpl, eli jos tarvitsette vain tasapainotuks…" at bounding box center [689, 300] width 297 height 54
click at [722, 314] on textarea "Hei! Pelkkä tasapainotus maksaa 8 €/kpl, eli jos tarvitsette vain tasapainotuks…" at bounding box center [689, 300] width 297 height 54
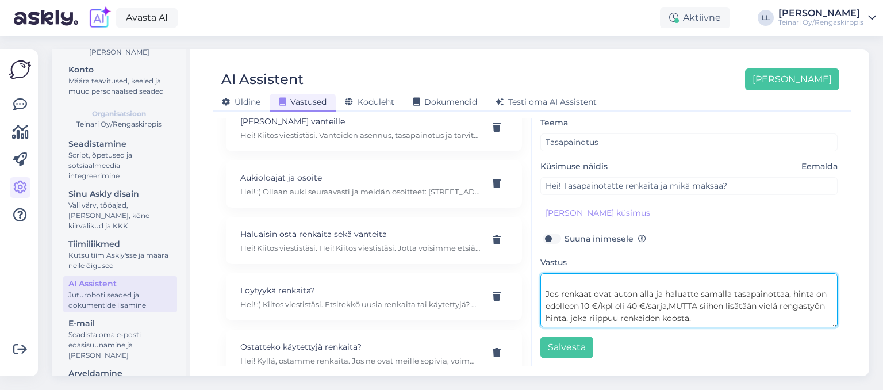
click at [694, 296] on textarea "Hei! Pelkkä tasapainotus maksaa 8 €/kpl, eli jos tarvitsette vain tasapainotuks…" at bounding box center [689, 300] width 297 height 54
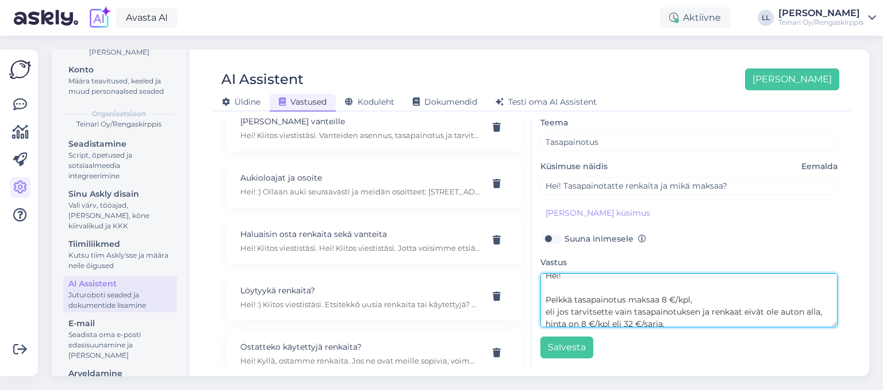
scroll to position [0, 0]
drag, startPoint x: 712, startPoint y: 317, endPoint x: 509, endPoint y: 248, distance: 214.4
click at [541, 273] on textarea "Hei! Pelkkä tasapainotus maksaa 8 €/kpl, eli jos tarvitsette vain tasapainotuks…" at bounding box center [689, 300] width 297 height 54
paste textarea "10 €/kpl eli 40 €/sarja, mutta siihen lisätään vielä rengastyön hinta, joka rii…"
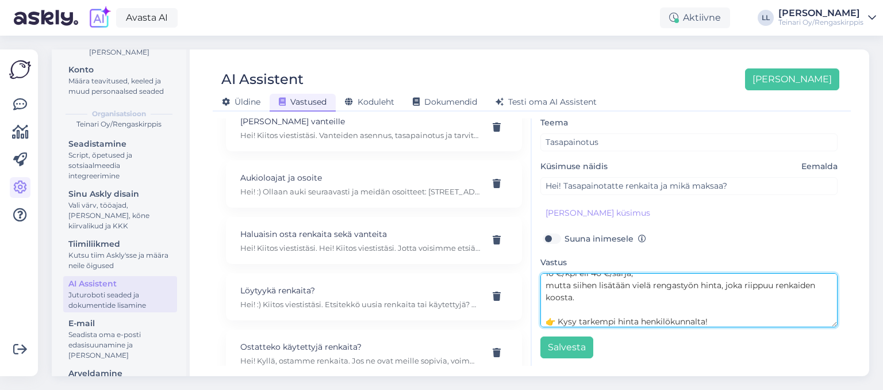
click at [619, 314] on textarea "Hei! Pelkkä tasapainotus maksaa 8 €/kpl, eli jos tarvitsette vain tasapainotuks…" at bounding box center [689, 300] width 297 height 54
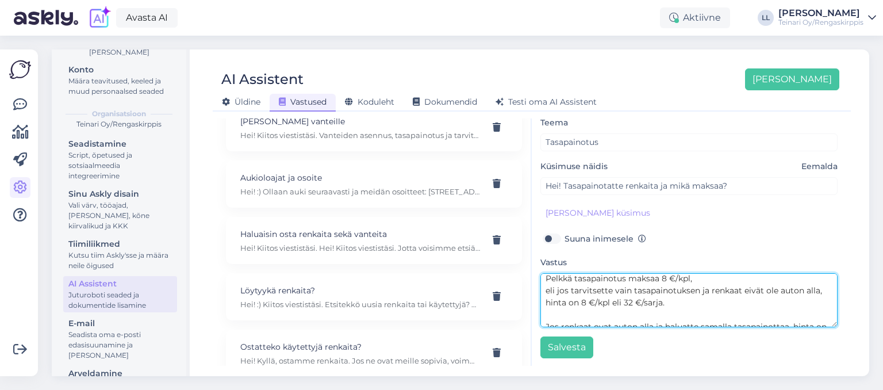
scroll to position [15, 0]
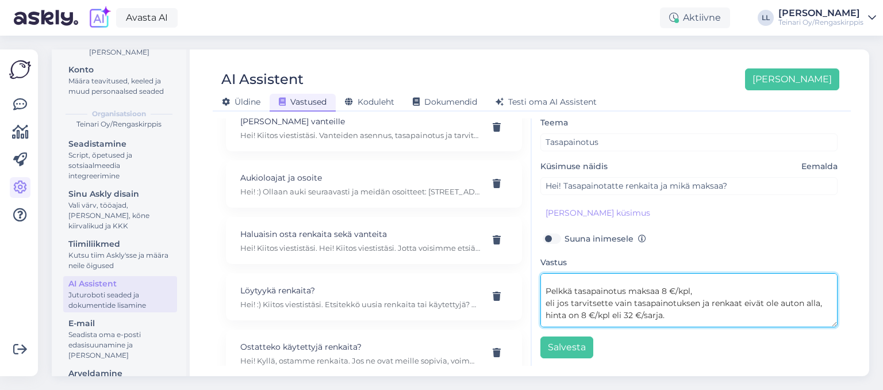
click at [587, 314] on textarea "Hei! Pelkkä tasapainotus maksaa 8 €/kpl, eli jos tarvitsette vain tasapainotuks…" at bounding box center [689, 300] width 297 height 54
click at [637, 316] on textarea "Hei! Pelkkä tasapainotus maksaa 8 €/kpl, eli jos tarvitsette vain tasapainotuks…" at bounding box center [689, 300] width 297 height 54
click at [668, 291] on textarea "Hei! Pelkkä tasapainotus maksaa 8 €/kpl, eli jos tarvitsette vain tasapainotuks…" at bounding box center [689, 300] width 297 height 54
click at [649, 310] on textarea "Hei! Pelkkä tasapainotus maksaa 10 €/kpl, eli jos tarvitsette vain tasapainotuk…" at bounding box center [689, 300] width 297 height 54
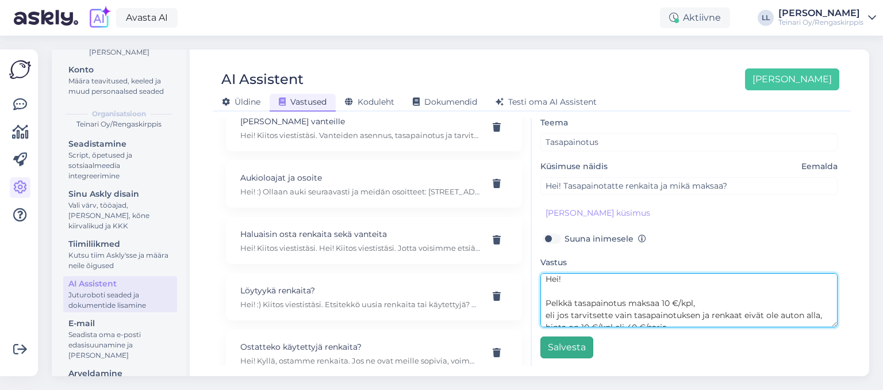
type textarea "Hei! Pelkkä tasapainotus maksaa 10 €/kpl, eli jos tarvitsette vain tasapainotuk…"
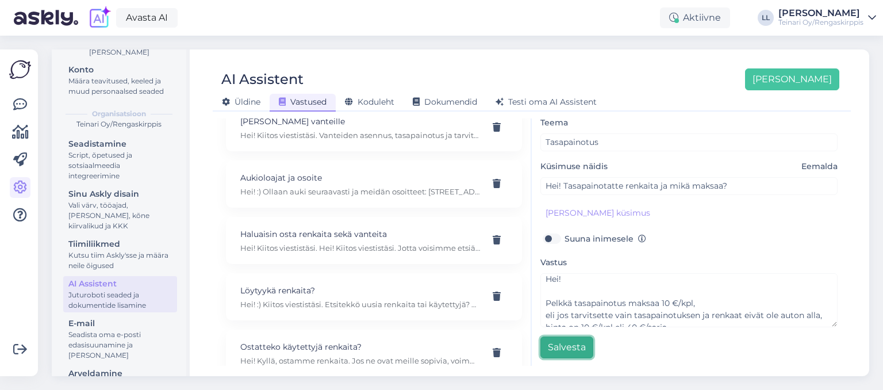
click at [562, 342] on button "Salvesta" at bounding box center [567, 347] width 53 height 22
click at [303, 103] on span "Vastused" at bounding box center [303, 102] width 48 height 10
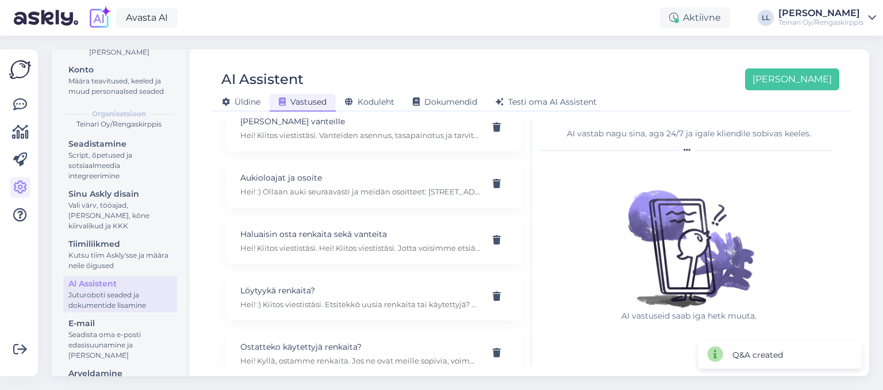
scroll to position [0, 0]
click at [16, 186] on icon at bounding box center [20, 188] width 14 height 14
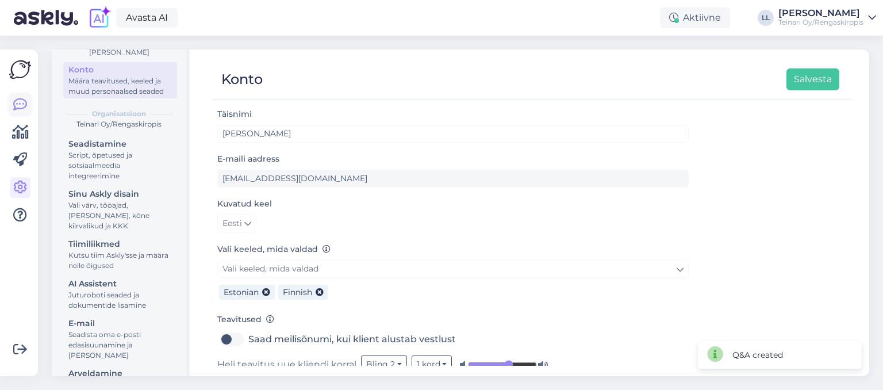
click at [24, 95] on link at bounding box center [20, 104] width 21 height 21
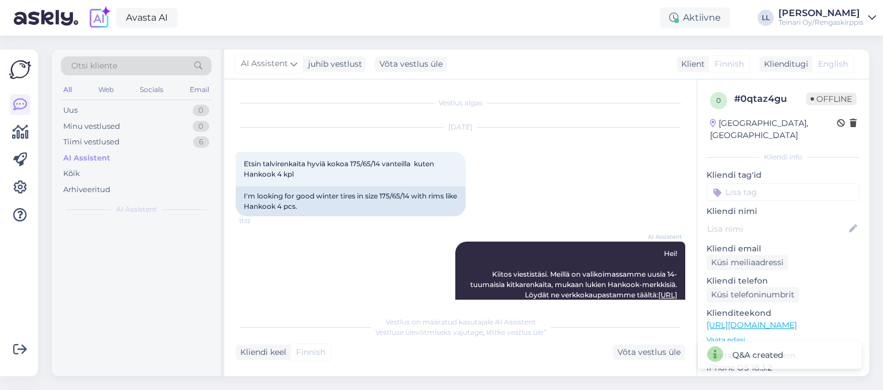
scroll to position [423, 0]
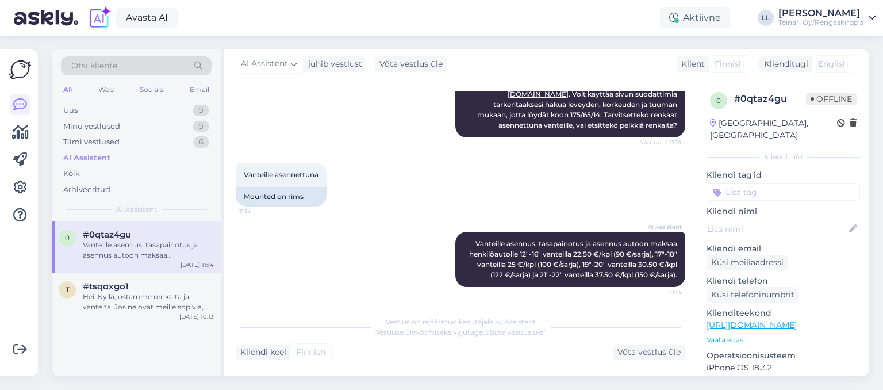
click at [328, 280] on div "AI Assistent Vanteille asennus, tasapainotus ja asennus autoon maksaa henkilöau…" at bounding box center [461, 259] width 450 height 81
click at [655, 358] on div "Võta vestlus üle" at bounding box center [649, 353] width 72 height 16
click at [645, 351] on div "Võta vestlus üle" at bounding box center [649, 353] width 72 height 16
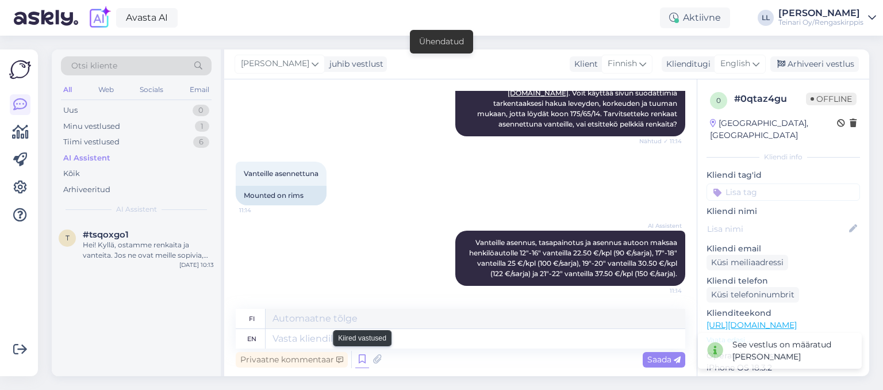
click at [361, 357] on icon at bounding box center [362, 359] width 14 height 17
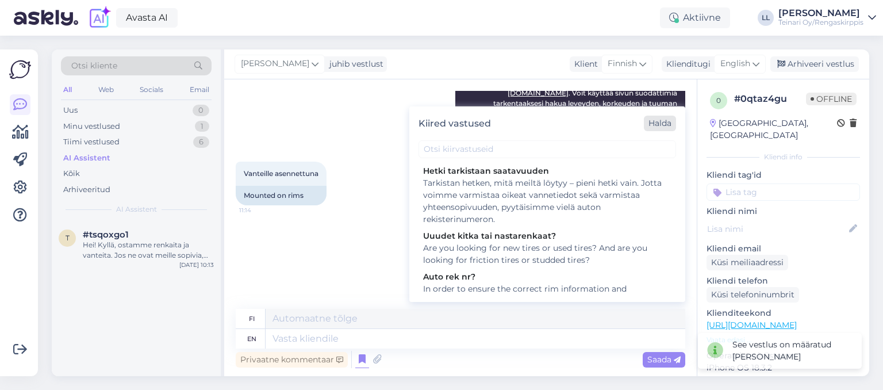
click at [644, 120] on div "Halda" at bounding box center [660, 124] width 32 height 16
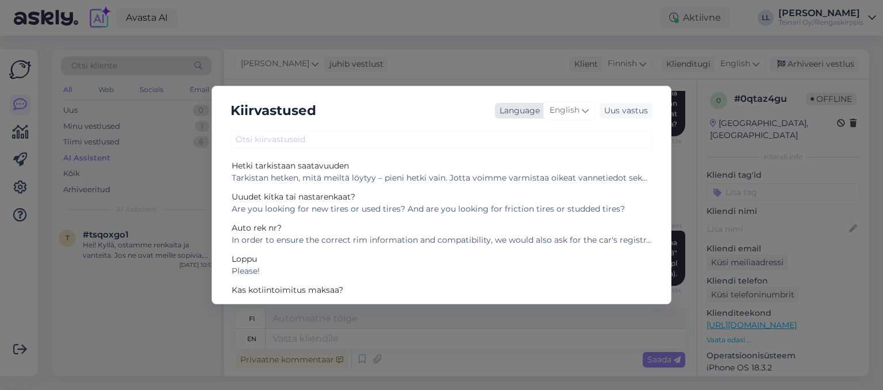
click at [576, 111] on span "English" at bounding box center [565, 110] width 30 height 13
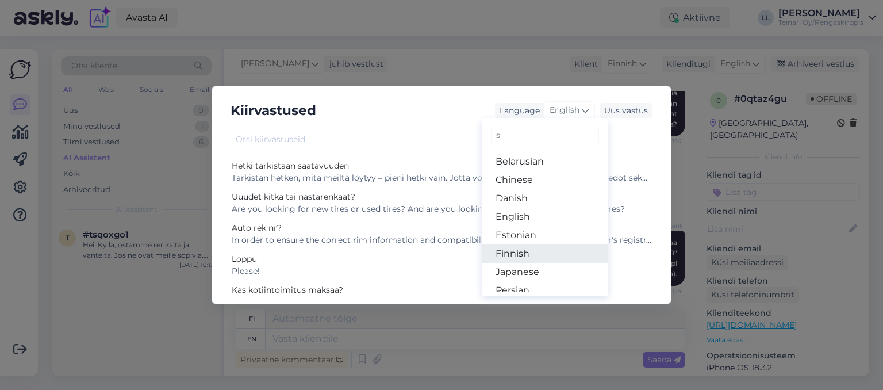
type input "s"
click at [546, 257] on link "Finnish" at bounding box center [545, 253] width 127 height 18
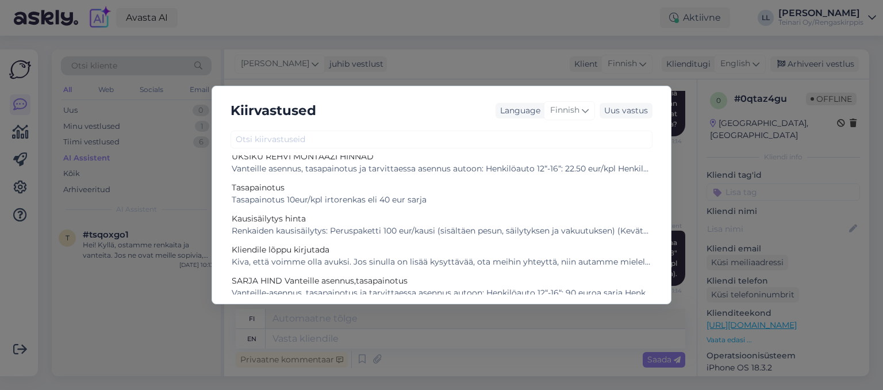
scroll to position [669, 0]
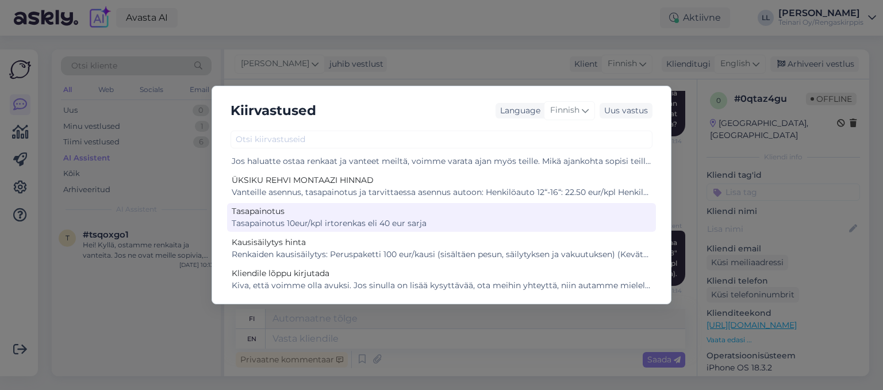
click at [323, 217] on div "Tasapainotus 10eur/kpl irtorenkas eli 40 eur sarja" at bounding box center [442, 223] width 420 height 12
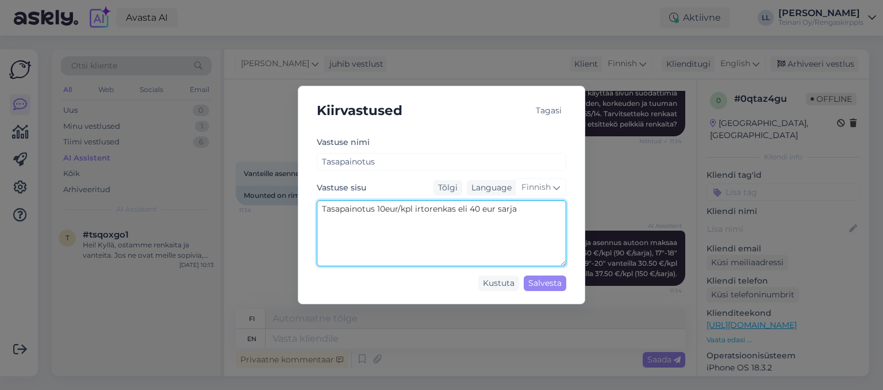
click at [456, 211] on textarea "Tasapainotus 10eur/kpl irtorenkas eli 40 eur sarja" at bounding box center [442, 233] width 250 height 66
click at [526, 209] on textarea "Tasapainotus 10eur/kpl irtorengas eli 40 eur sarja" at bounding box center [442, 233] width 250 height 66
type textarea "Tasapainotus 10eur/kpl irtorengas eli 40 eur sarja"
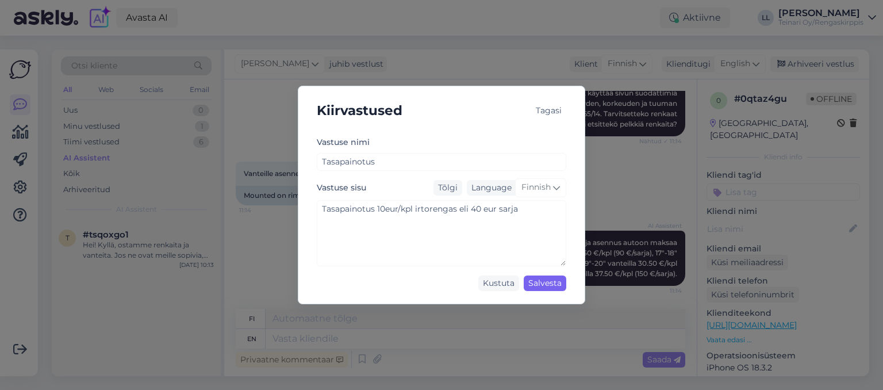
click at [535, 289] on div "Salvesta" at bounding box center [545, 283] width 43 height 16
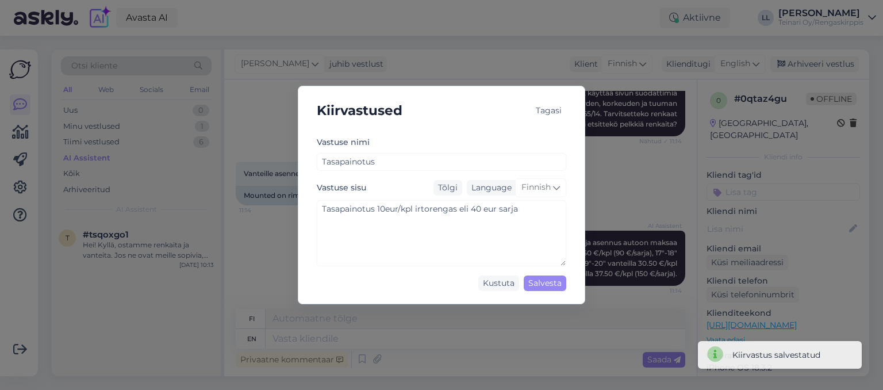
click at [547, 109] on div "Tagasi" at bounding box center [548, 111] width 35 height 16
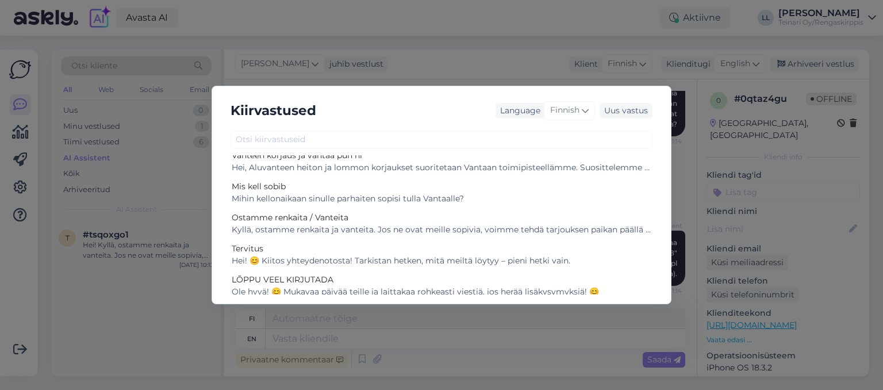
scroll to position [232, 0]
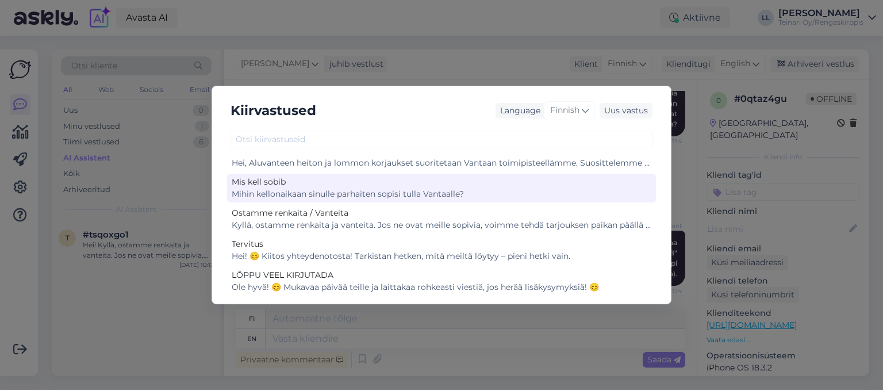
click at [489, 190] on div "Mihin kellonaikaan sinulle parhaiten sopisi tulla Vantaalle?" at bounding box center [442, 194] width 420 height 12
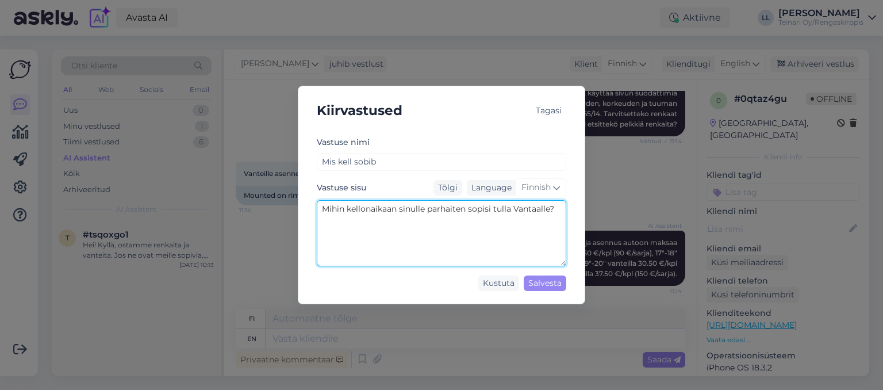
drag, startPoint x: 558, startPoint y: 212, endPoint x: 275, endPoint y: 221, distance: 283.1
click at [317, 221] on textarea "Mihin kellonaikaan sinulle parhaiten sopisi tulla Vantaalle?" at bounding box center [442, 233] width 250 height 66
paste textarea "aikaan sulle sopisi parhaiten"
type textarea "Mihin aikaan sulle sopisi parhaiten tulla Vantaalle?"
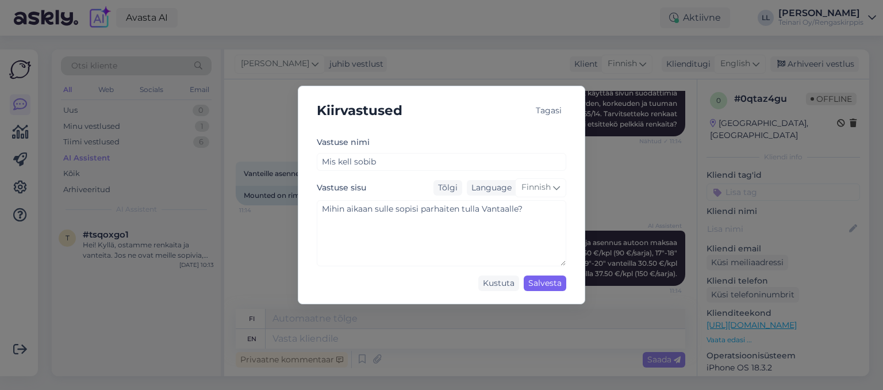
click at [537, 282] on div "Salvesta" at bounding box center [545, 283] width 43 height 16
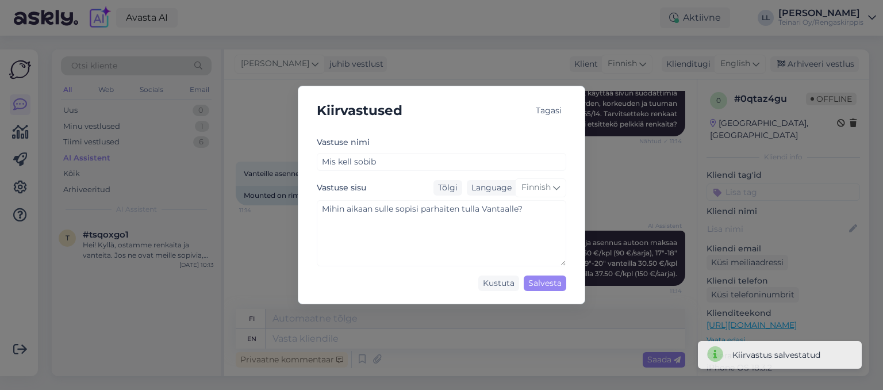
click at [550, 102] on div "Tagasi" at bounding box center [548, 110] width 35 height 30
click at [550, 111] on div "Tagasi" at bounding box center [548, 111] width 35 height 16
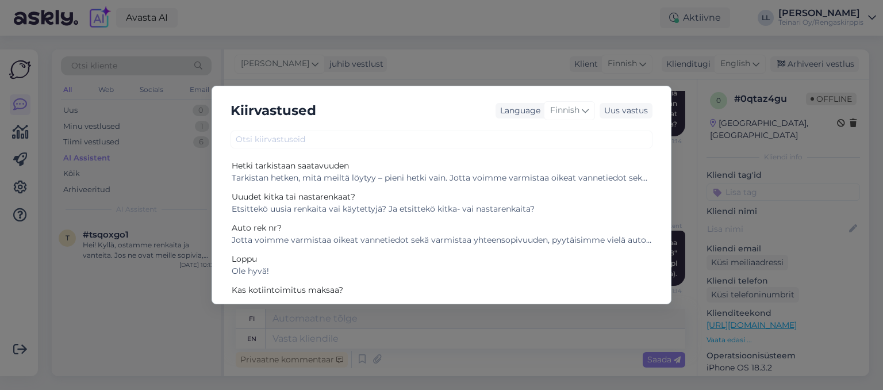
click at [439, 68] on div "Kiirvastused Language Finnish Uus vastus Hetki tarkistaan saatavuuden Tarkistan…" at bounding box center [441, 195] width 883 height 390
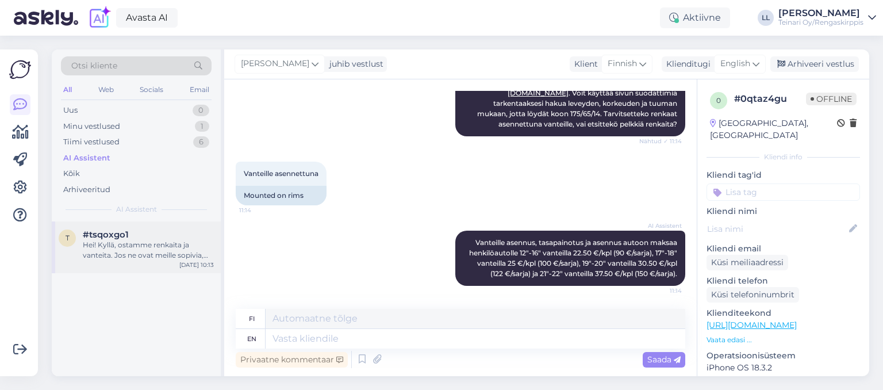
click at [156, 243] on div "Hei! Kyllä, ostamme renkaita ja vanteita. Jos ne ovat meille sopivia, voimme te…" at bounding box center [148, 250] width 131 height 21
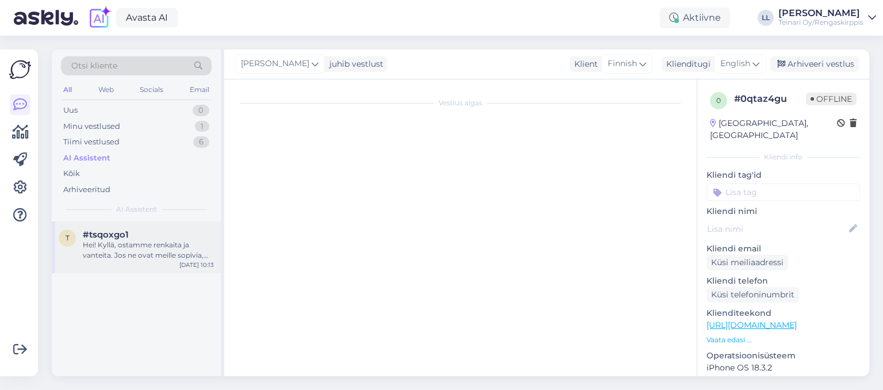
scroll to position [62, 0]
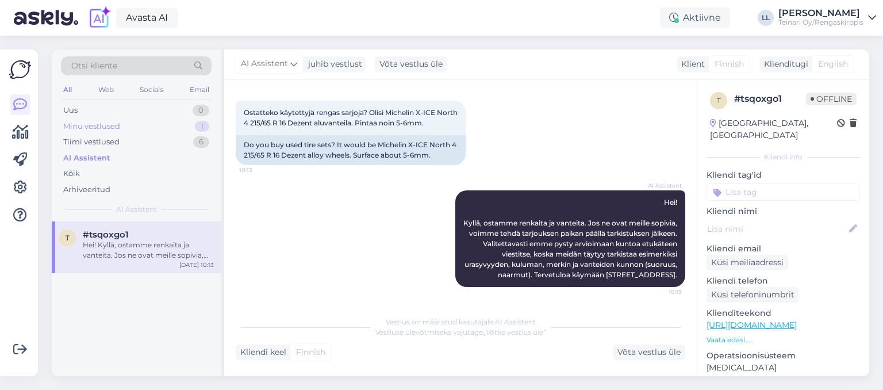
click at [110, 123] on div "Minu vestlused" at bounding box center [91, 127] width 57 height 12
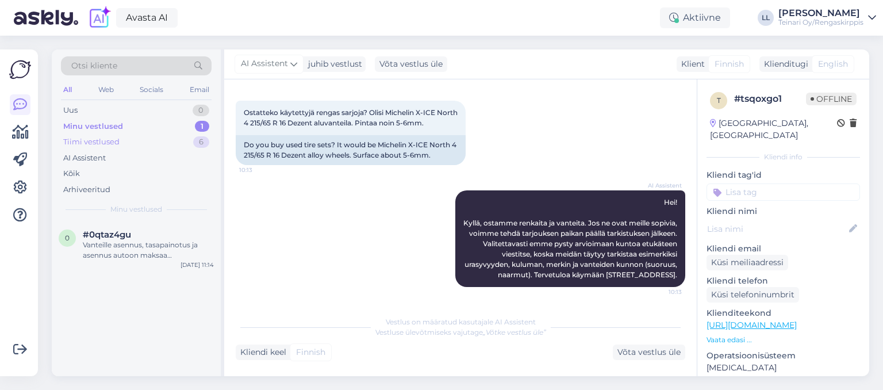
click at [101, 138] on div "Tiimi vestlused" at bounding box center [91, 142] width 56 height 12
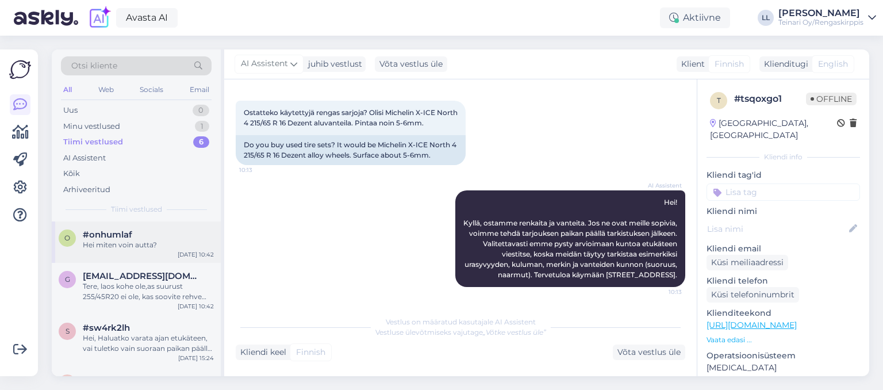
click at [102, 242] on div "Hei miten voin autta?" at bounding box center [148, 245] width 131 height 10
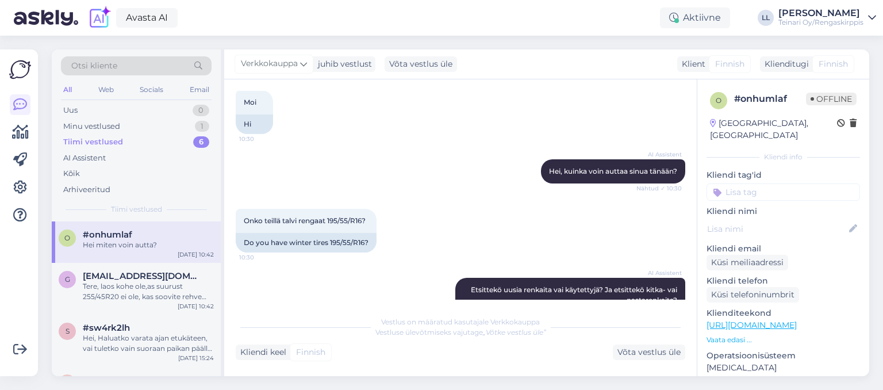
scroll to position [414, 0]
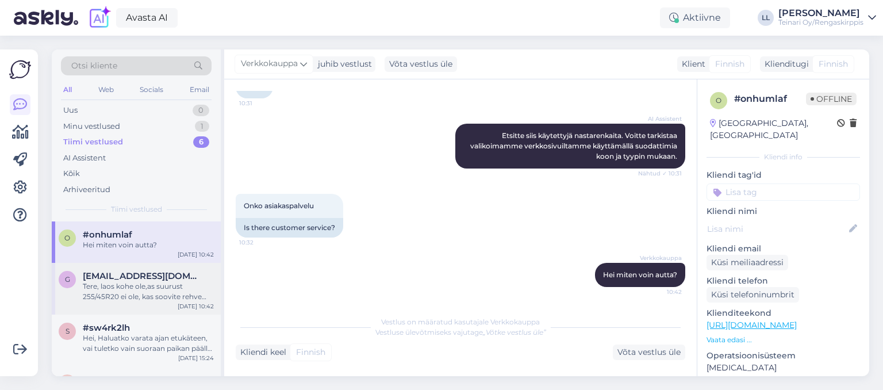
click at [117, 299] on div "Tere, laos kohe ole,as suurust 255/45R20 ei ole, kas soovite rehve tellida?" at bounding box center [148, 291] width 131 height 21
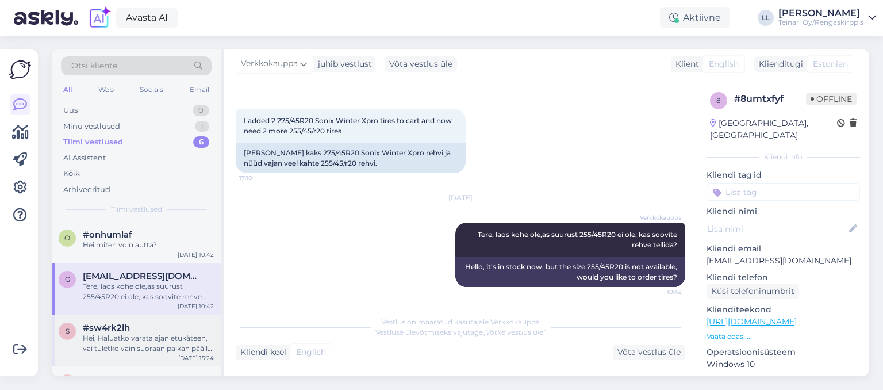
click at [112, 335] on div "Hei, Haluatko varata ajan etukäteen, vai tuletko vain suoraan paikan päälle jon…" at bounding box center [148, 343] width 131 height 21
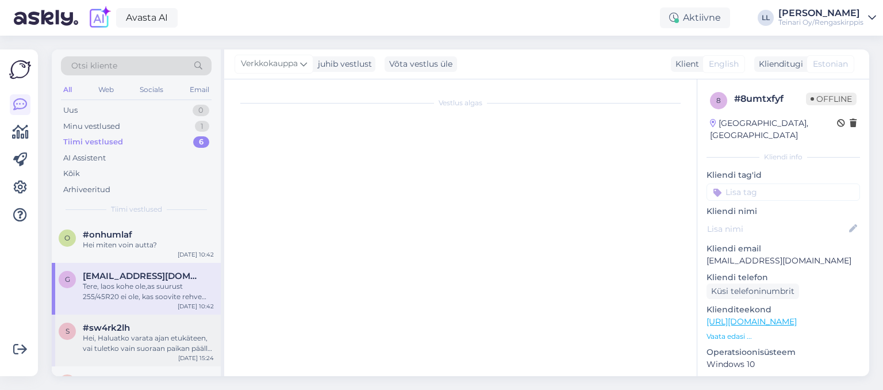
scroll to position [19, 0]
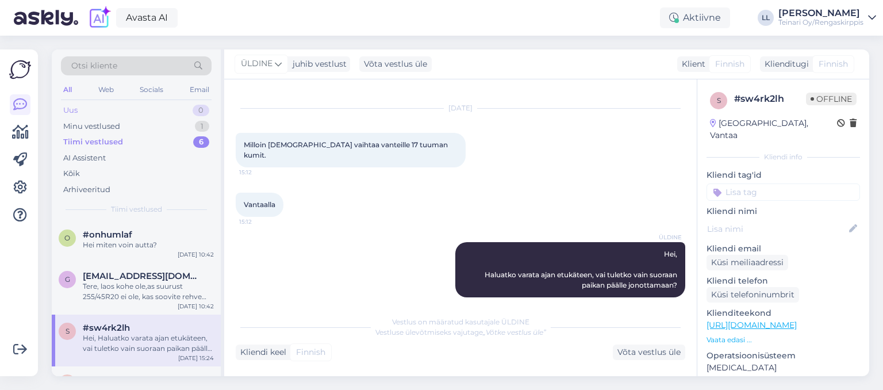
click at [77, 109] on div "Uus" at bounding box center [70, 111] width 14 height 12
